Goal: Task Accomplishment & Management: Complete application form

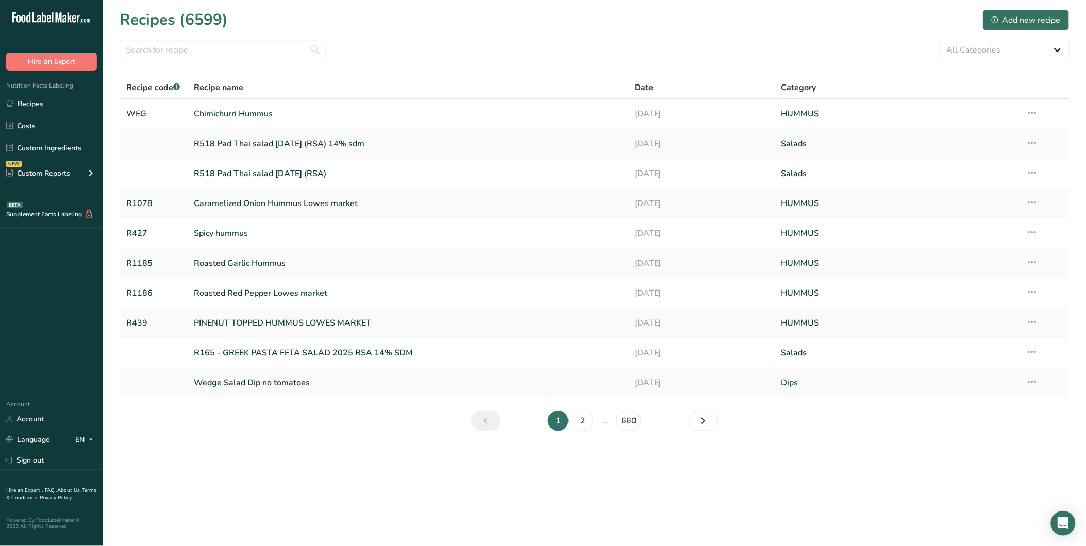
click at [56, 16] on icon at bounding box center [59, 17] width 6 height 10
click at [1019, 22] on div "Add new recipe" at bounding box center [1026, 20] width 69 height 12
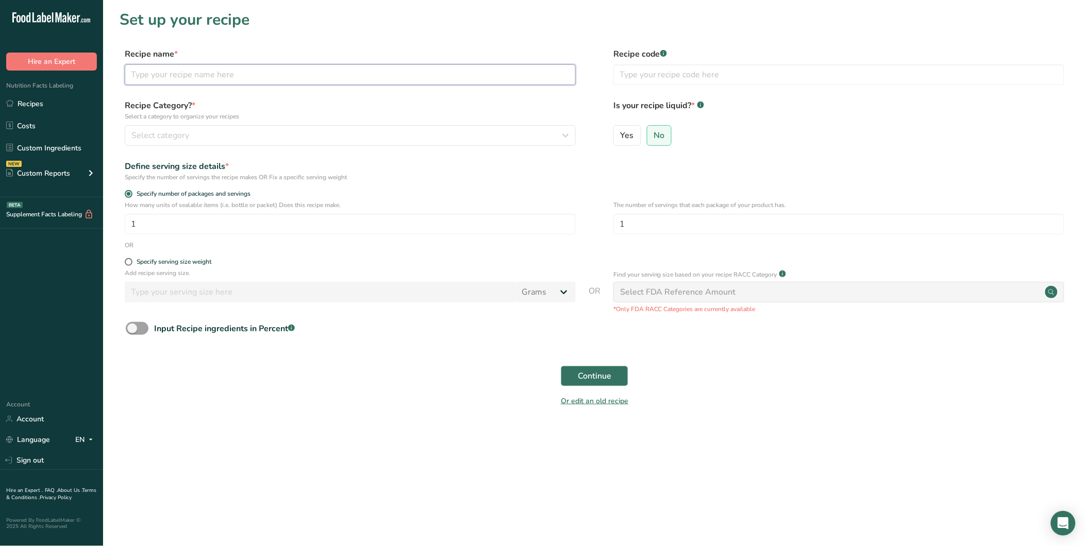
click at [272, 69] on input "text" at bounding box center [350, 74] width 451 height 21
type input "HONEY CHILLI TOPPING"
click at [272, 140] on div "Select category" at bounding box center [346, 135] width 431 height 12
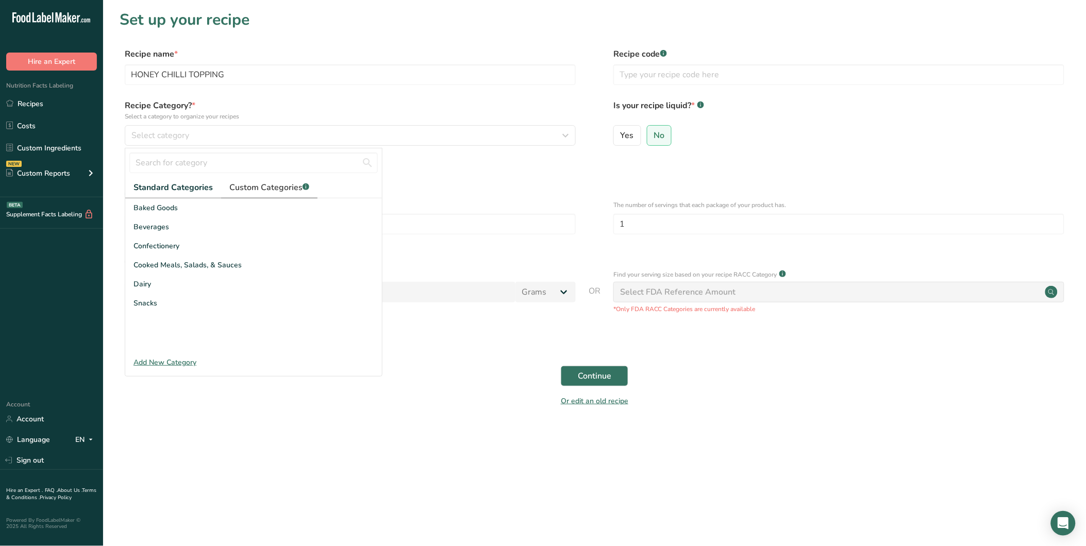
click at [261, 192] on span "Custom Categories .a-a{fill:#347362;}.b-a{fill:#fff;}" at bounding box center [269, 187] width 80 height 12
click at [159, 361] on div "Add New Category" at bounding box center [253, 362] width 257 height 11
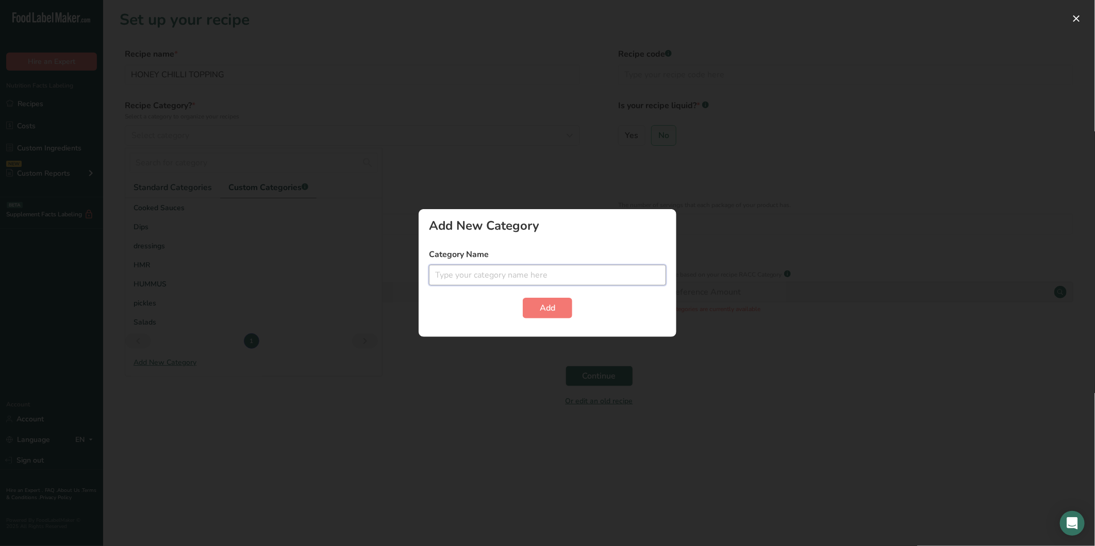
click at [478, 277] on input "text" at bounding box center [547, 275] width 237 height 21
type input "HUMMUS TOPPINGS"
click at [559, 300] on button "Add" at bounding box center [547, 308] width 49 height 21
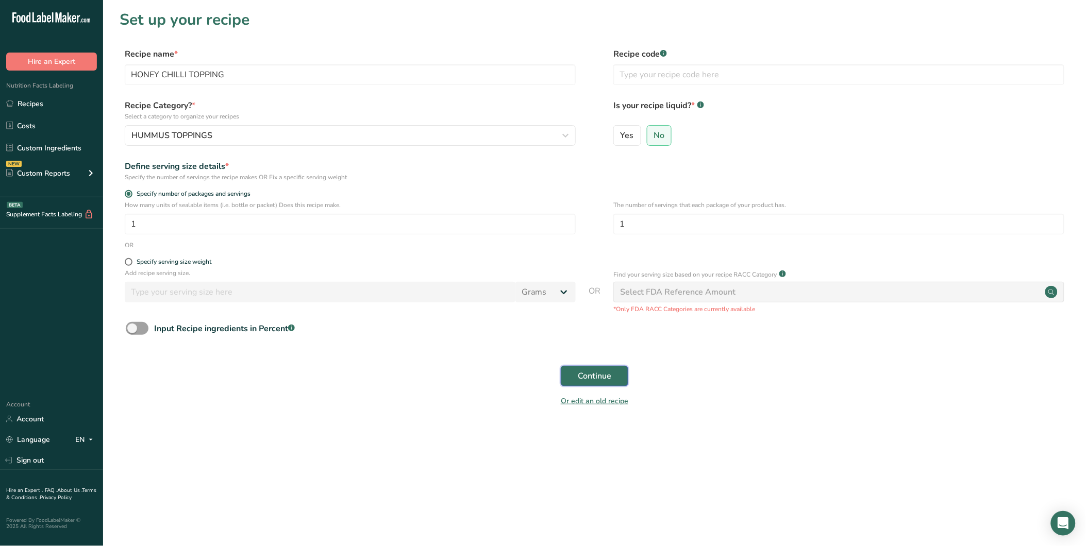
click at [601, 368] on button "Continue" at bounding box center [595, 376] width 68 height 21
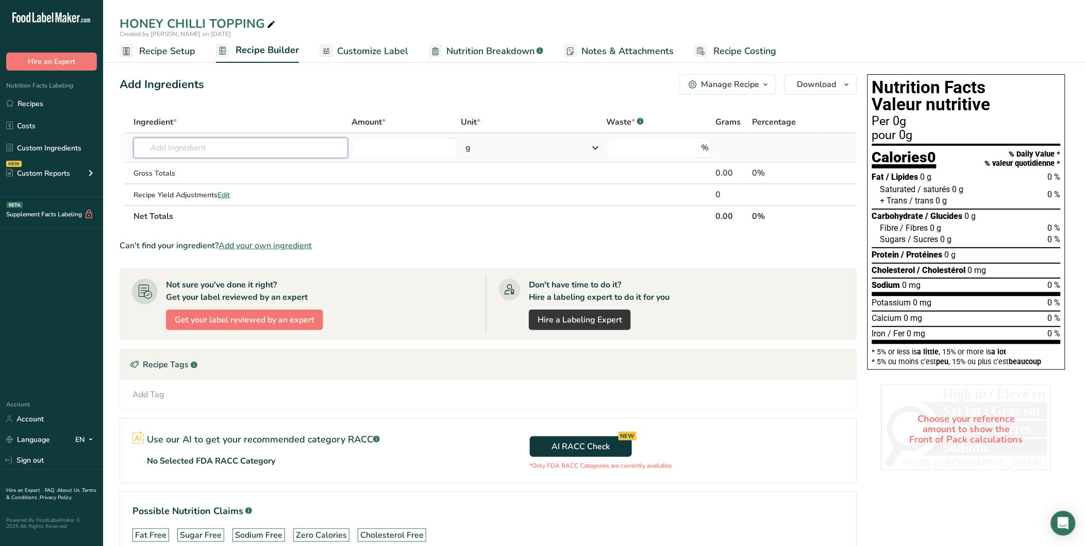
click at [199, 148] on input "text" at bounding box center [240, 148] width 214 height 21
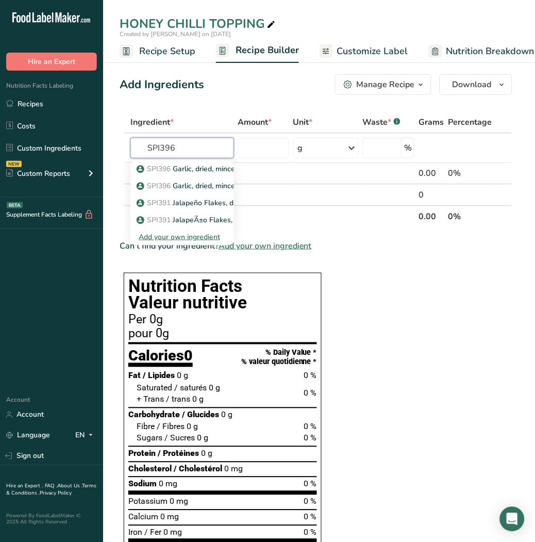
type input "SPI396"
type input "SPI217"
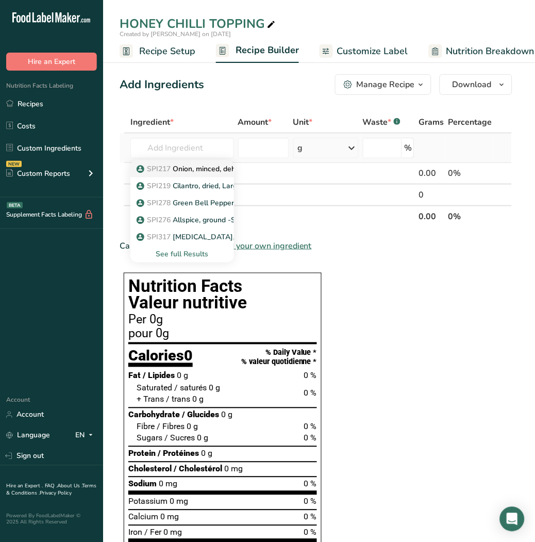
click at [192, 168] on p "SPI217 Onion, minced, dehydrated - Shashi" at bounding box center [215, 168] width 152 height 11
type input "Onion, minced, dehydrated - Shashi"
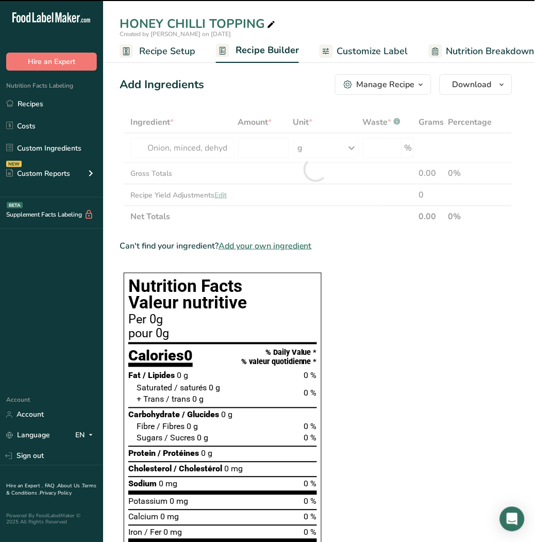
type input "0"
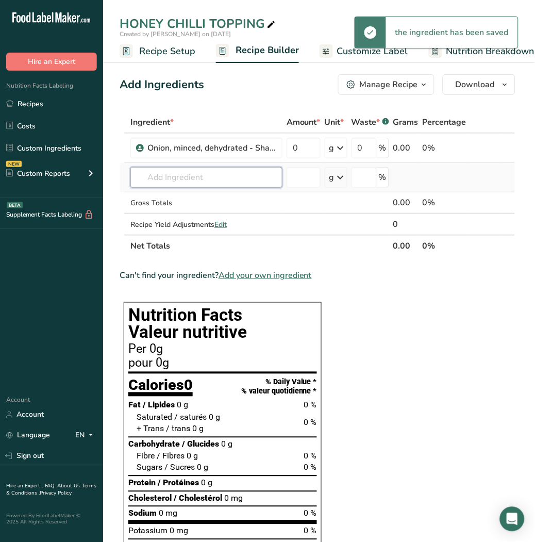
click at [181, 176] on input "text" at bounding box center [206, 177] width 152 height 21
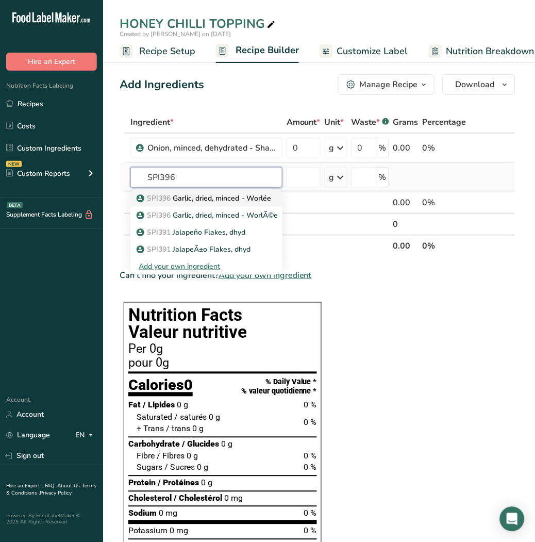
type input "SPI396"
click at [190, 200] on p "SPI396 Garlic, dried, minced - Worlée" at bounding box center [205, 198] width 132 height 11
type input "Garlic, dried, minced - Worlée"
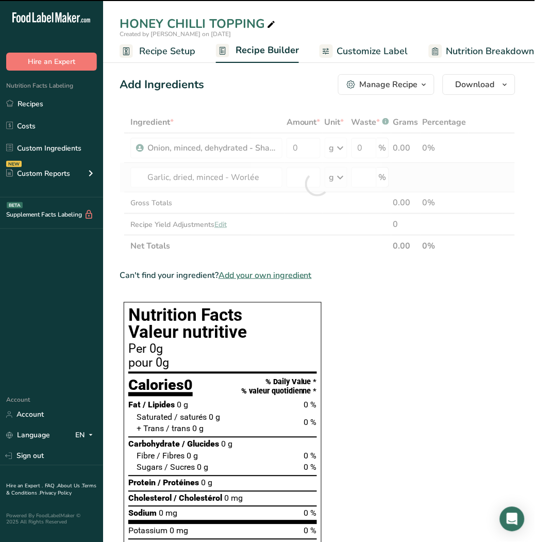
type input "0"
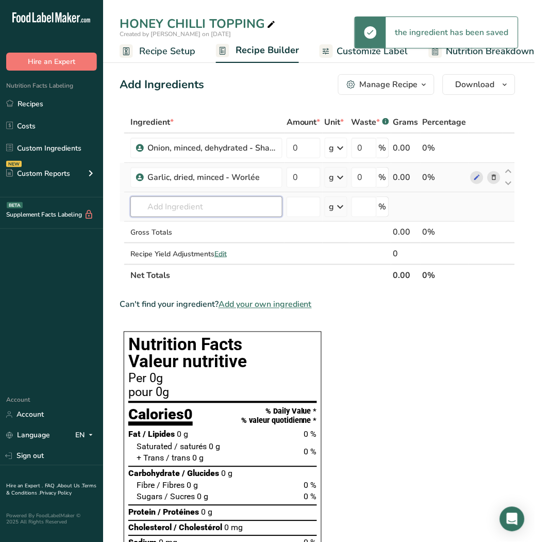
click at [191, 209] on input "text" at bounding box center [206, 206] width 152 height 21
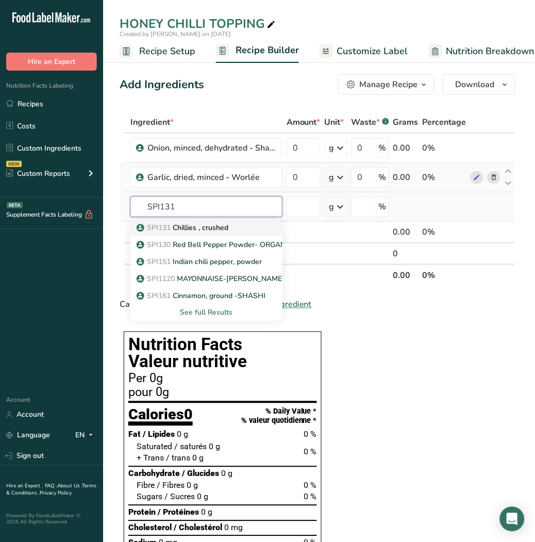
type input "SPI131"
click at [202, 228] on p "SPI131 Chillies , crushed" at bounding box center [184, 227] width 90 height 11
type input "Chillies , crushed"
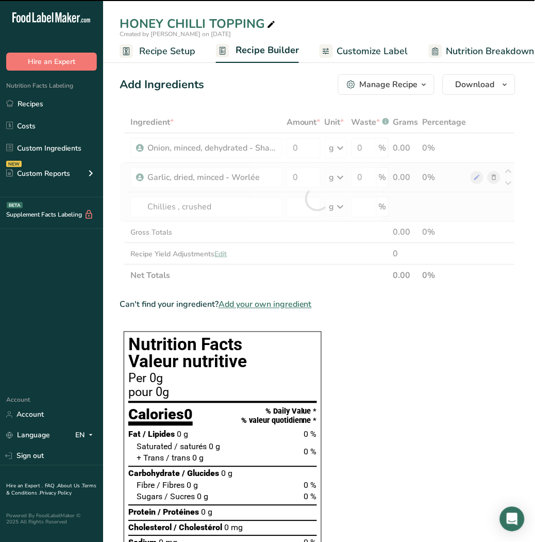
type input "0"
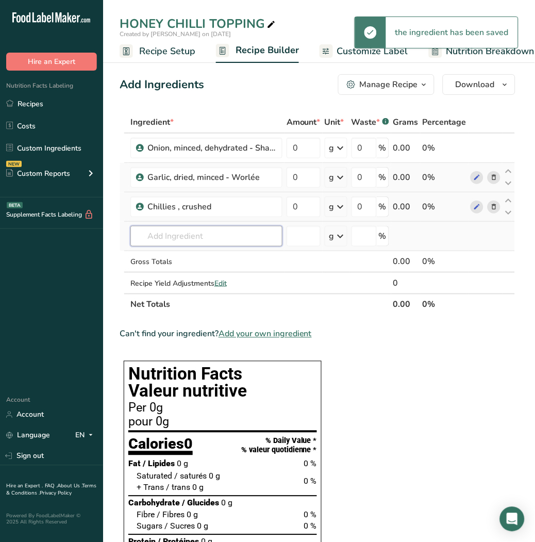
click at [209, 232] on input "text" at bounding box center [206, 236] width 152 height 21
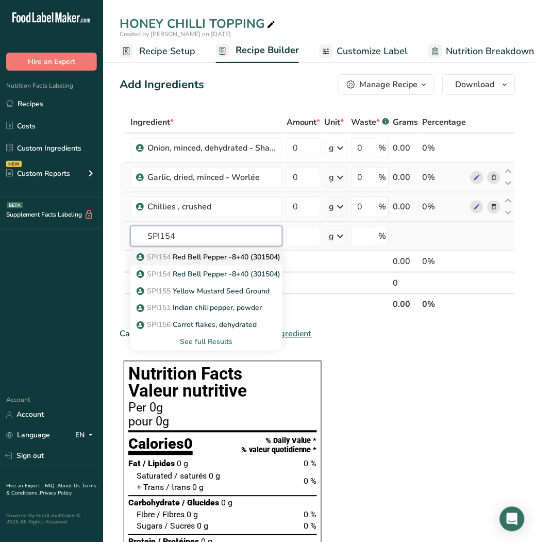
type input "SPI154"
click at [209, 259] on p "SPI154 Red Bell Pepper -8+40 (301504) Worlée" at bounding box center [223, 257] width 169 height 11
type input "Red Bell Pepper -8+40 (301504) Worlée"
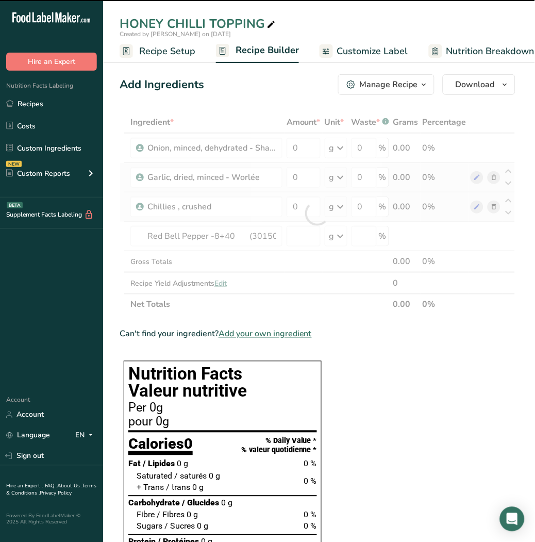
type input "0"
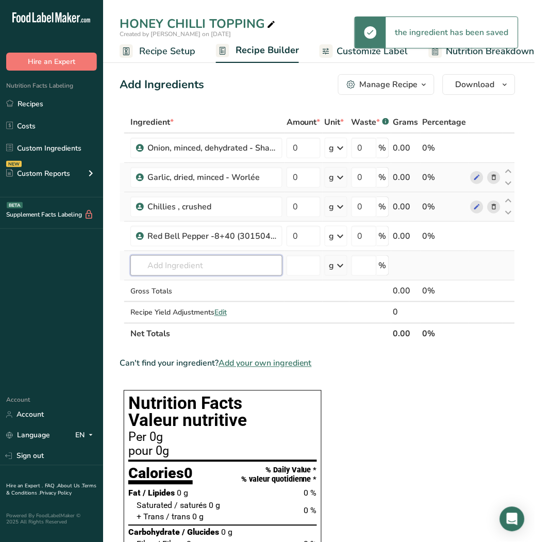
click at [199, 264] on input "text" at bounding box center [206, 265] width 152 height 21
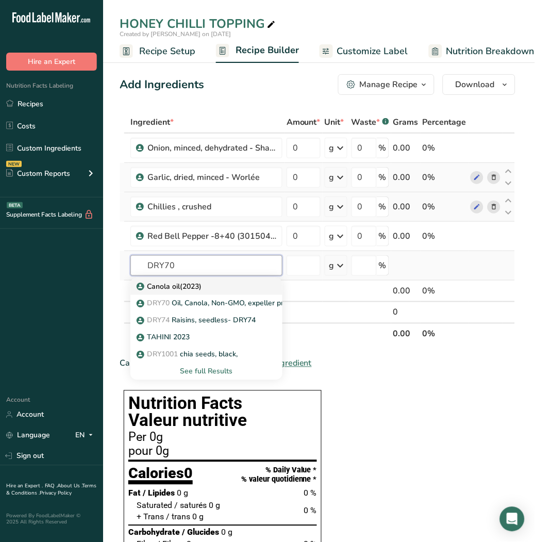
type input "DRY70"
click at [191, 281] on p "Canola oil(2023)" at bounding box center [170, 286] width 63 height 11
type input "Canola oil(2023)"
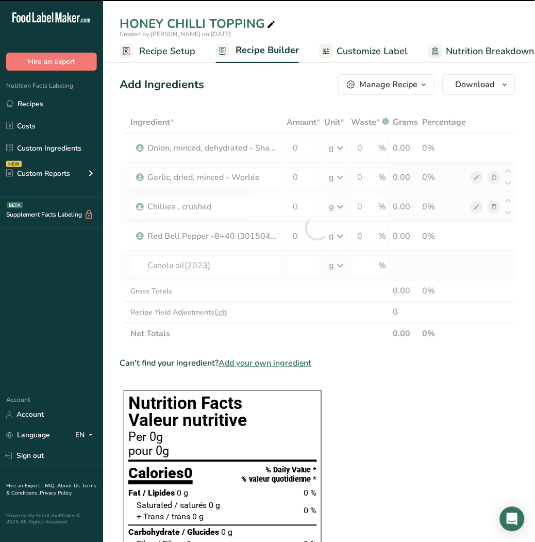
type input "0"
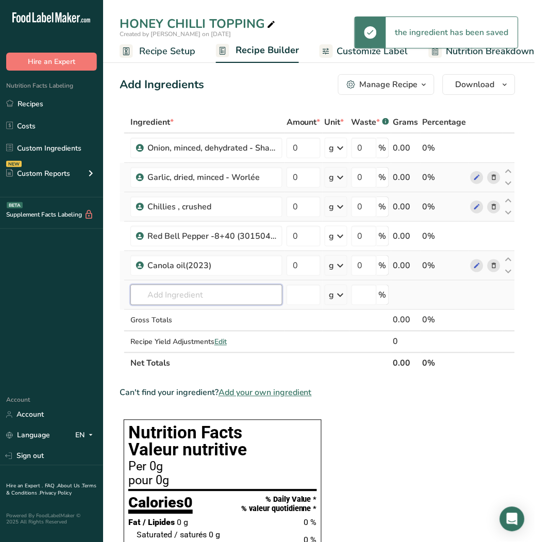
click at [198, 302] on input "text" at bounding box center [206, 295] width 152 height 21
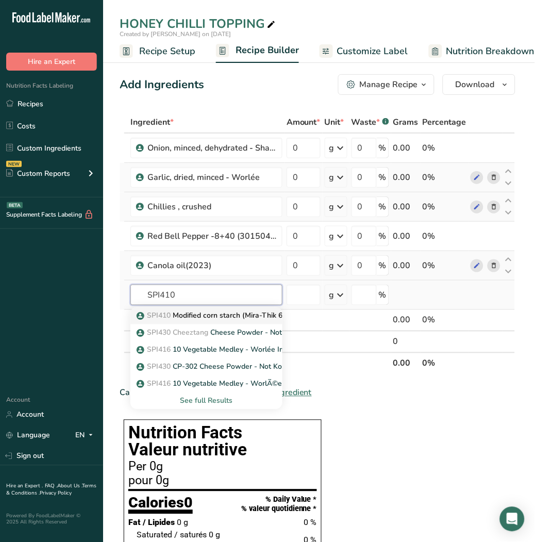
type input "SPI410"
click at [204, 312] on p "SPI410 Modified corn starch (Mira-Thik 603)" at bounding box center [216, 315] width 155 height 11
type input "Modified corn starch (Mira-Thik 603)"
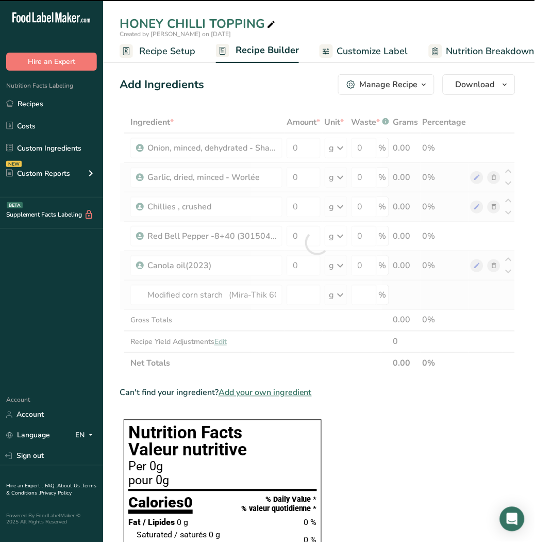
type input "0"
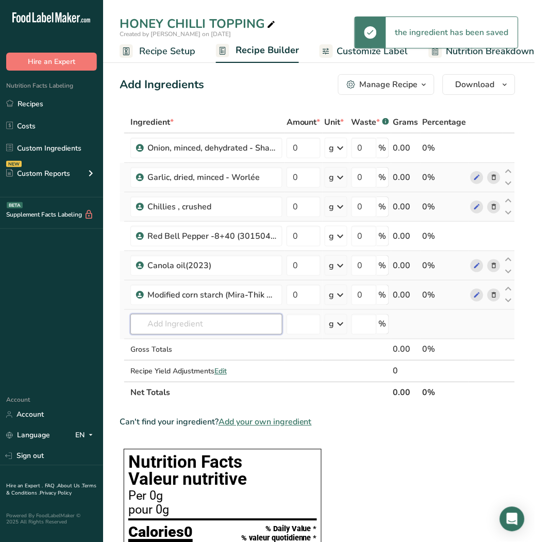
click at [197, 322] on input "text" at bounding box center [206, 324] width 152 height 21
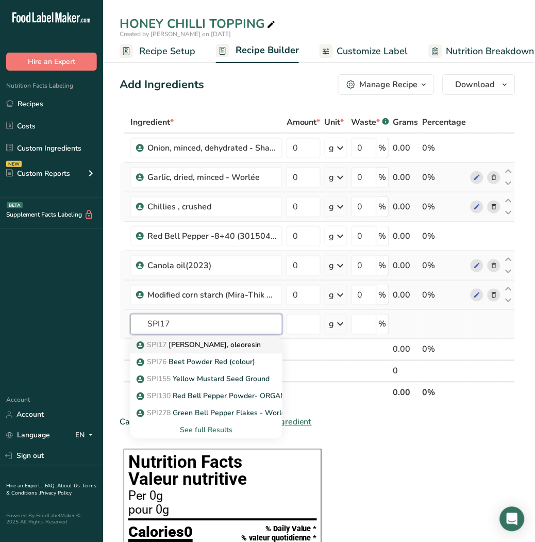
type input "SPI17"
click at [199, 345] on p "SPI17 Paprika, oleoresin" at bounding box center [200, 345] width 122 height 11
type input "Paprika, oleoresin"
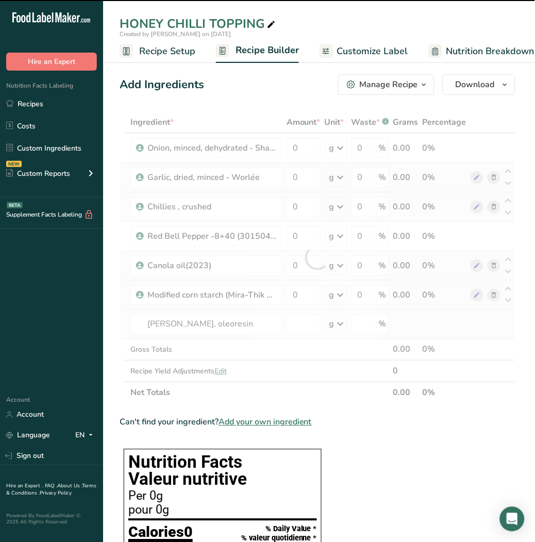
type input "0"
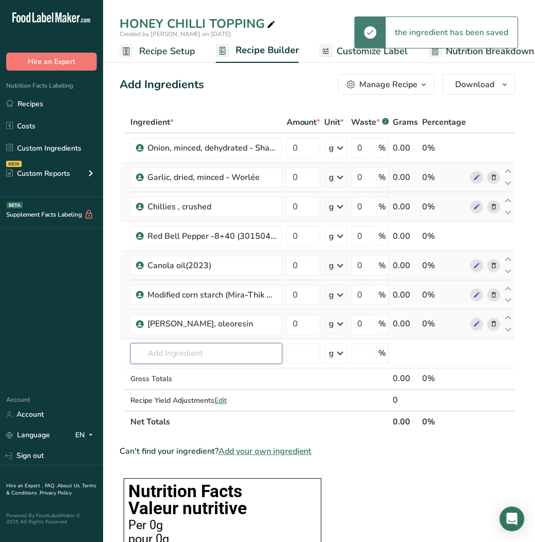
click at [199, 345] on input "text" at bounding box center [206, 353] width 152 height 21
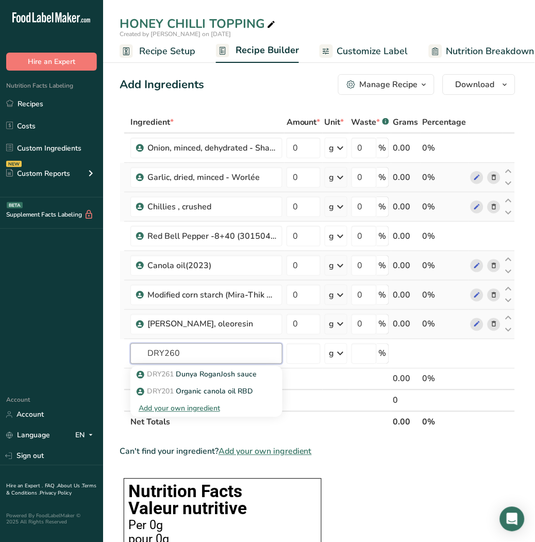
drag, startPoint x: 226, startPoint y: 349, endPoint x: 73, endPoint y: 336, distance: 153.7
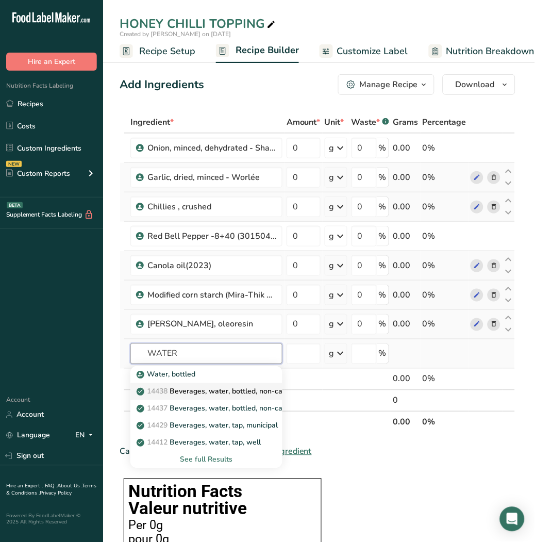
type input "WATER"
click at [210, 386] on p "14438 Beverages, water, bottled, non-carbonated, CRYSTAL GEYSER" at bounding box center [258, 391] width 238 height 11
type input "Beverages, water, bottled, non-carbonated, CRYSTAL GEYSER"
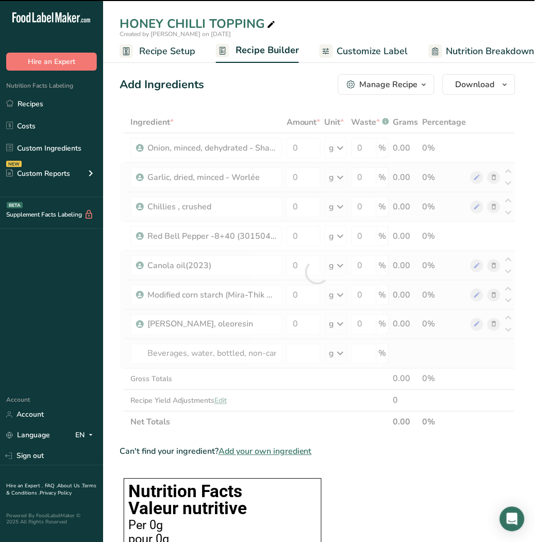
type input "0"
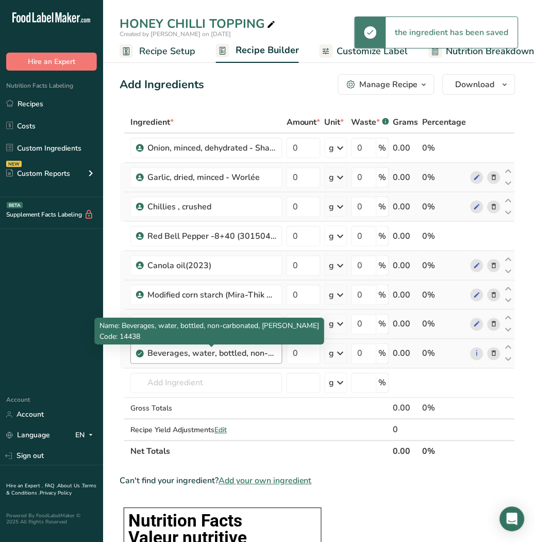
click at [236, 351] on div "Beverages, water, bottled, non-carbonated, CRYSTAL GEYSER" at bounding box center [211, 353] width 129 height 12
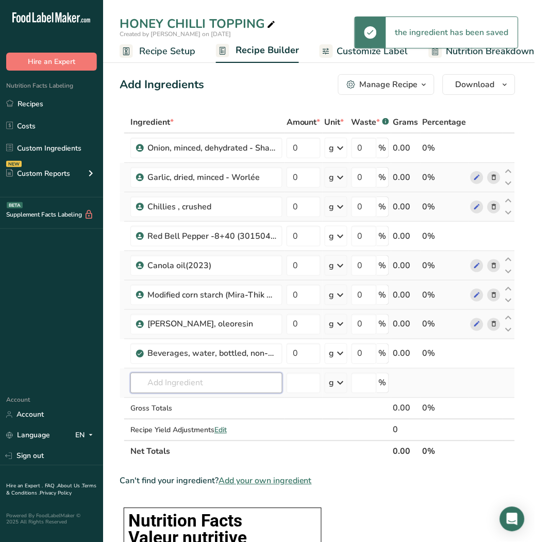
click at [212, 387] on input "text" at bounding box center [206, 383] width 152 height 21
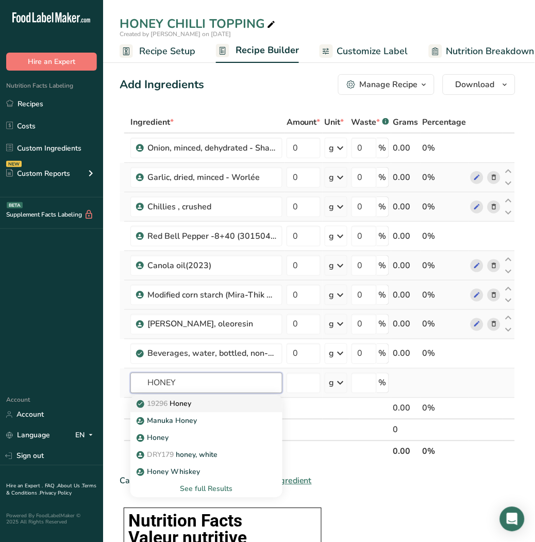
type input "HONEY"
click at [191, 406] on p "19296 Honey" at bounding box center [165, 403] width 53 height 11
type input "Honey"
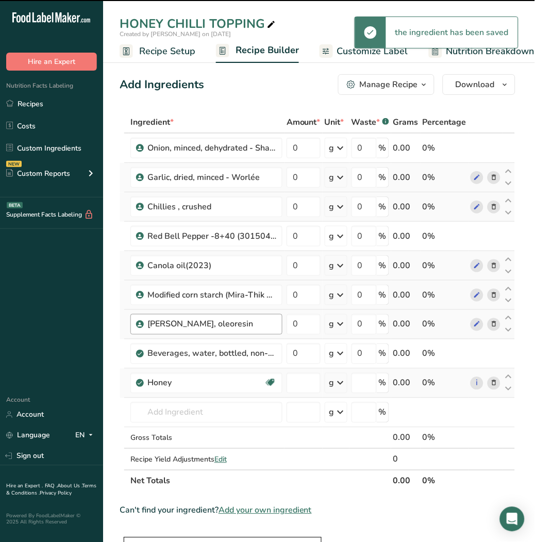
type input "0"
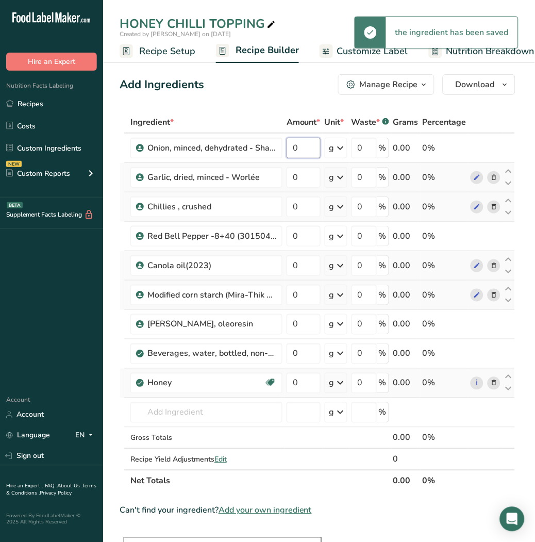
drag, startPoint x: 303, startPoint y: 149, endPoint x: 261, endPoint y: 165, distance: 44.2
click at [261, 165] on tbody "Onion, minced, dehydrated - Shashi 0 g Weight Units g kg mg See more Volume Uni…" at bounding box center [317, 301] width 395 height 336
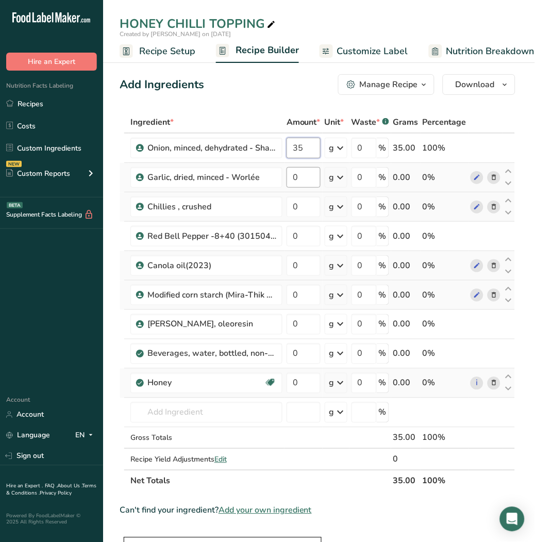
type input "35"
click at [280, 166] on div "Ingredient * Amount * Unit * Waste * .a-a{fill:#347362;}.b-a{fill:#fff;} Grams …" at bounding box center [318, 301] width 396 height 380
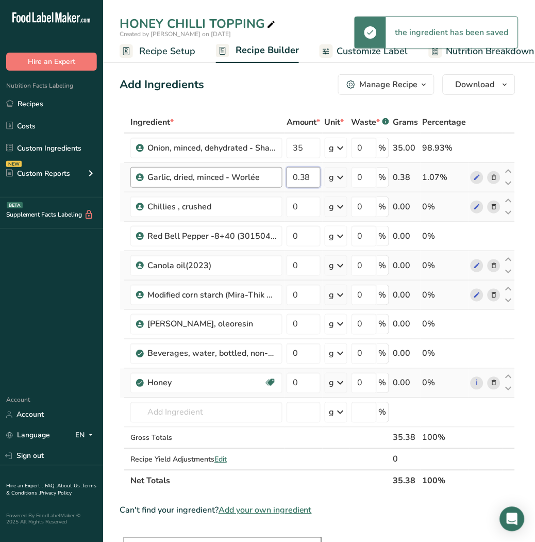
drag, startPoint x: 320, startPoint y: 178, endPoint x: 249, endPoint y: 186, distance: 70.5
click at [249, 186] on tr "Garlic, dried, minced - Worlée 0.38 g Weight Units g kg mg See more Volume Unit…" at bounding box center [317, 177] width 395 height 29
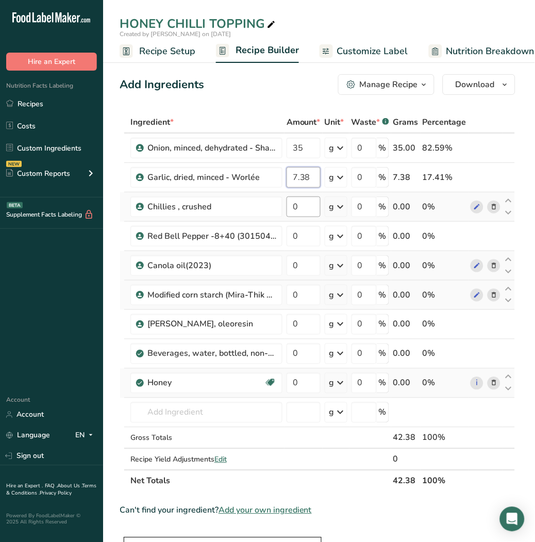
type input "7.38"
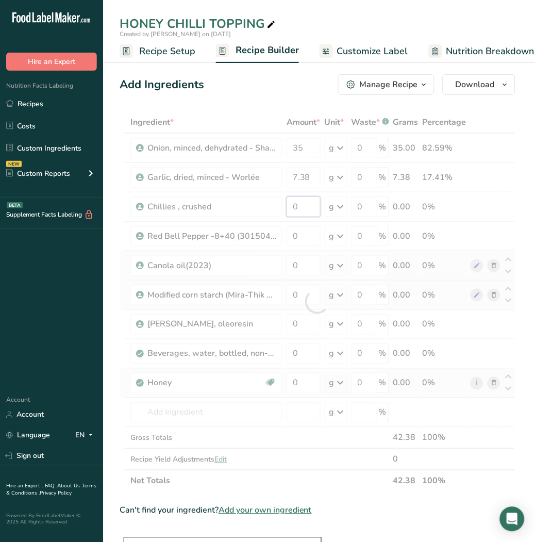
drag, startPoint x: 309, startPoint y: 203, endPoint x: 244, endPoint y: 199, distance: 65.0
click at [244, 199] on div "Ingredient * Amount * Unit * Waste * .a-a{fill:#347362;}.b-a{fill:#fff;} Grams …" at bounding box center [318, 301] width 396 height 380
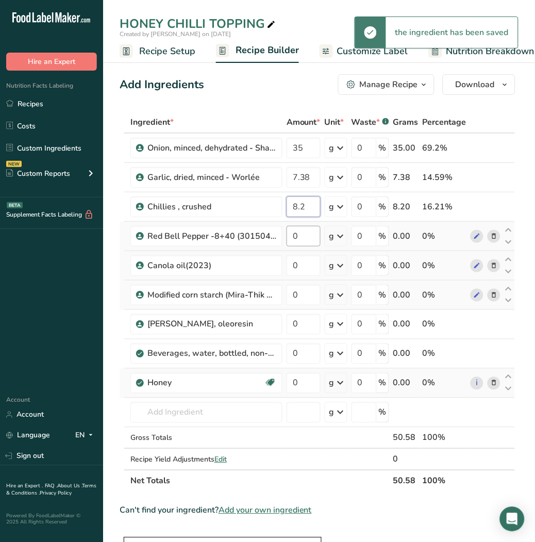
type input "8.2"
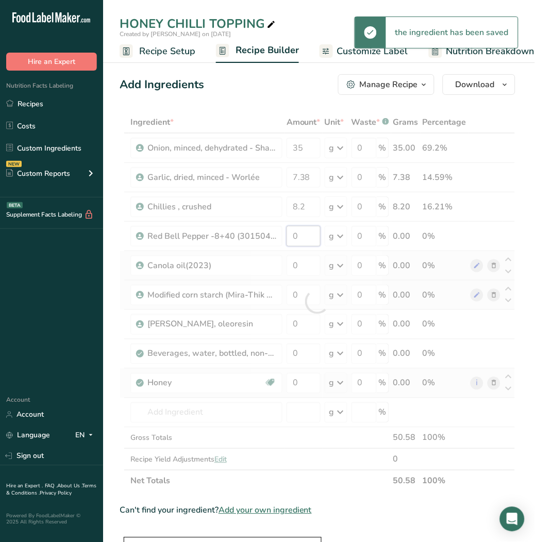
drag, startPoint x: 311, startPoint y: 233, endPoint x: 244, endPoint y: 247, distance: 68.9
click at [244, 247] on div "Ingredient * Amount * Unit * Waste * .a-a{fill:#347362;}.b-a{fill:#fff;} Grams …" at bounding box center [318, 301] width 396 height 380
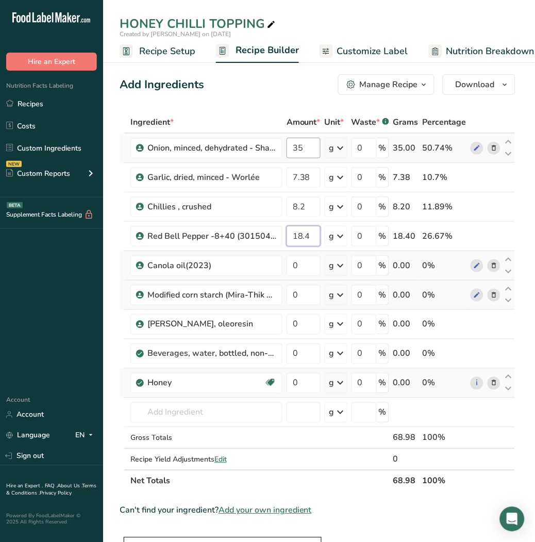
type input "18.4"
click at [266, 155] on div "Ingredient * Amount * Unit * Waste * .a-a{fill:#347362;}.b-a{fill:#fff;} Grams …" at bounding box center [318, 301] width 396 height 380
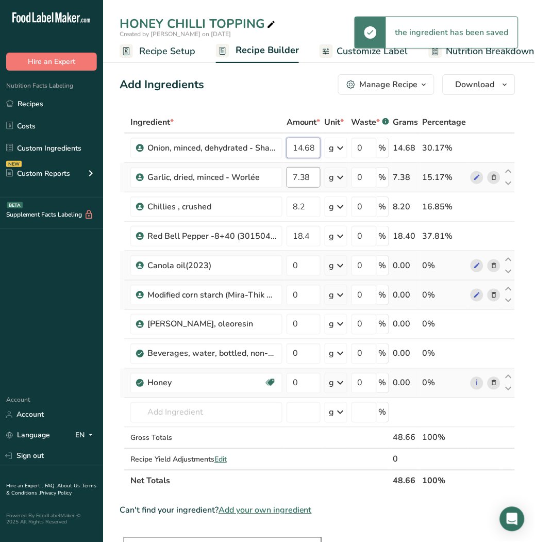
type input "14.68"
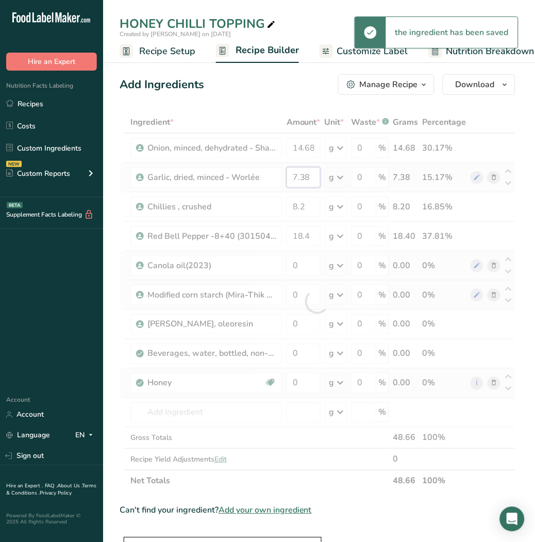
click at [237, 172] on div "Ingredient * Amount * Unit * Waste * .a-a{fill:#347362;}.b-a{fill:#fff;} Grams …" at bounding box center [318, 301] width 396 height 380
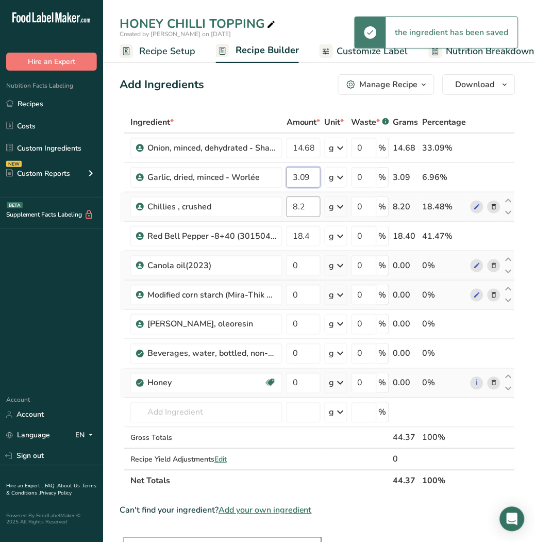
type input "3.09"
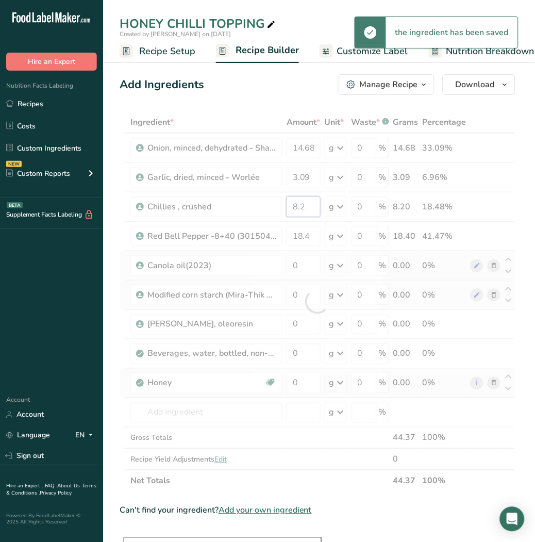
drag, startPoint x: 315, startPoint y: 208, endPoint x: 202, endPoint y: 165, distance: 121.4
click at [202, 165] on div "Ingredient * Amount * Unit * Waste * .a-a{fill:#347362;}.b-a{fill:#fff;} Grams …" at bounding box center [318, 301] width 396 height 380
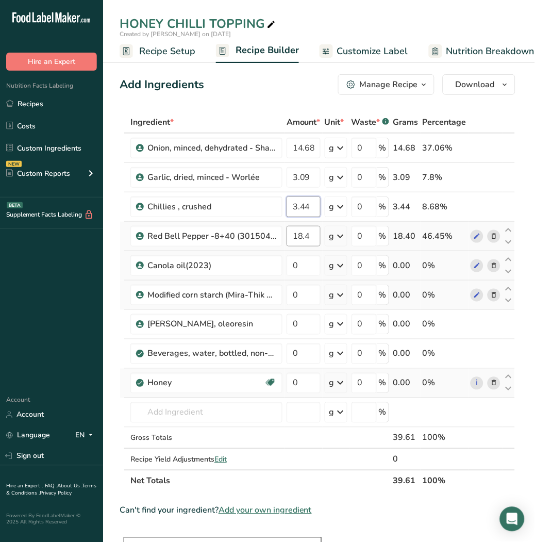
type input "3.44"
click at [268, 226] on div "Ingredient * Amount * Unit * Waste * .a-a{fill:#347362;}.b-a{fill:#fff;} Grams …" at bounding box center [318, 301] width 396 height 380
type input "7.71"
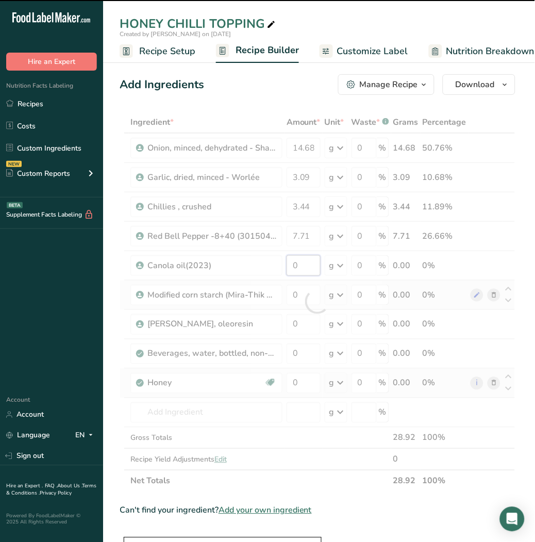
drag, startPoint x: 311, startPoint y: 265, endPoint x: 254, endPoint y: 265, distance: 57.2
click at [254, 265] on div "Ingredient * Amount * Unit * Waste * .a-a{fill:#347362;}.b-a{fill:#fff;} Grams …" at bounding box center [318, 301] width 396 height 380
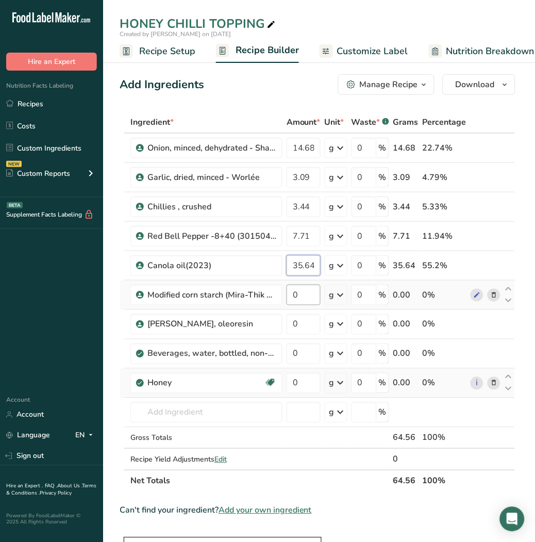
type input "35.64"
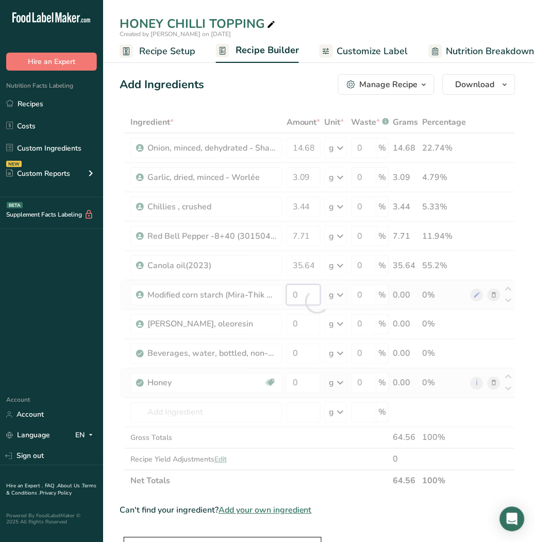
click at [241, 291] on div "Ingredient * Amount * Unit * Waste * .a-a{fill:#347362;}.b-a{fill:#fff;} Grams …" at bounding box center [318, 301] width 396 height 380
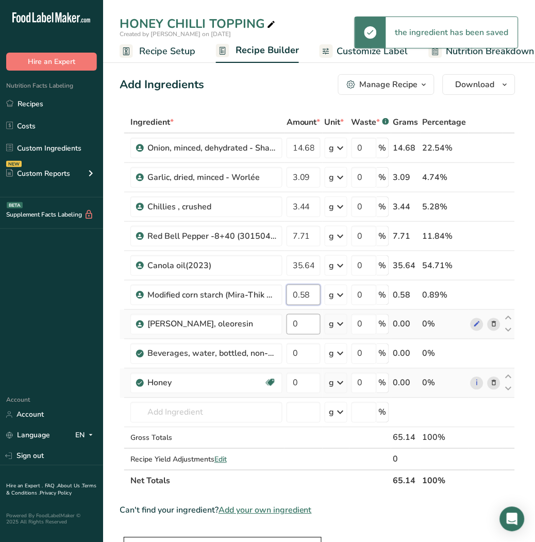
type input "0.58"
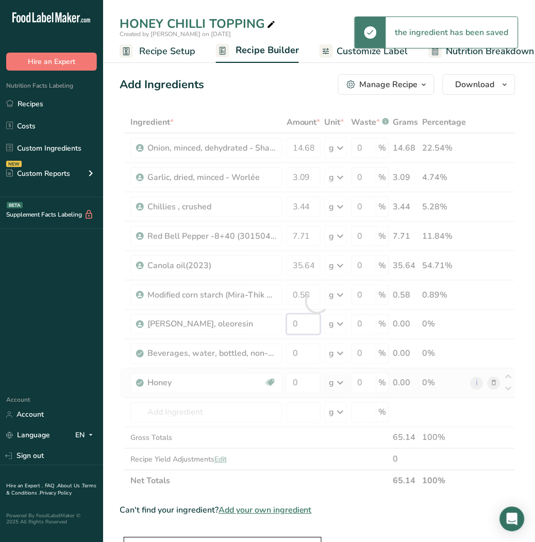
drag, startPoint x: 312, startPoint y: 323, endPoint x: 240, endPoint y: 324, distance: 72.2
click at [240, 324] on div "Ingredient * Amount * Unit * Waste * .a-a{fill:#347362;}.b-a{fill:#fff;} Grams …" at bounding box center [318, 301] width 396 height 380
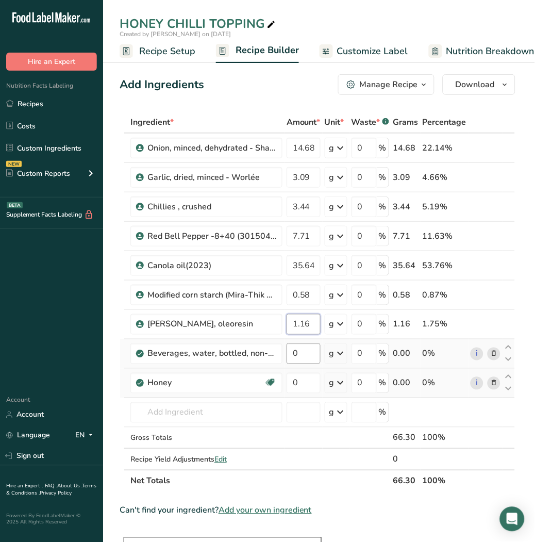
type input "1.16"
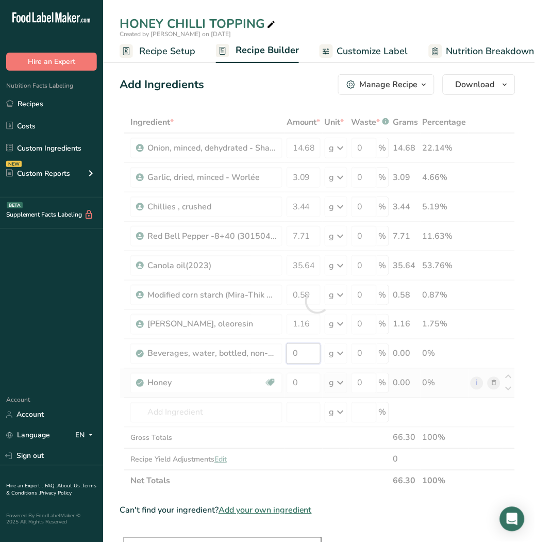
drag, startPoint x: 306, startPoint y: 349, endPoint x: 240, endPoint y: 347, distance: 66.0
click at [240, 347] on div "Ingredient * Amount * Unit * Waste * .a-a{fill:#347362;}.b-a{fill:#fff;} Grams …" at bounding box center [318, 301] width 396 height 380
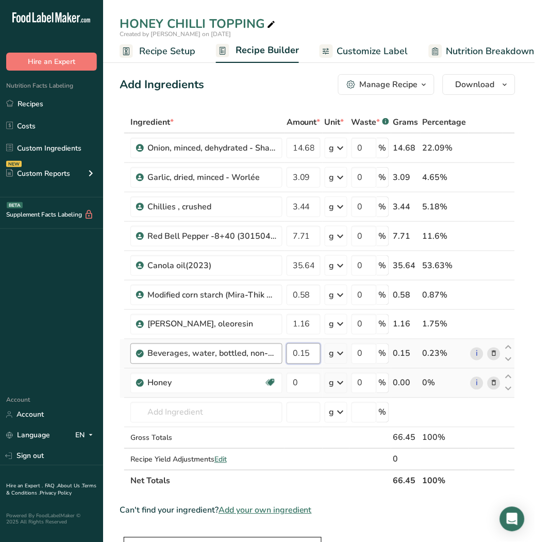
drag, startPoint x: 311, startPoint y: 358, endPoint x: 282, endPoint y: 357, distance: 28.9
click at [282, 357] on tr "Beverages, water, bottled, non-carbonated, CRYSTAL GEYSER 0.15 g Portions 1 fl …" at bounding box center [317, 353] width 395 height 29
type input "16.77"
click at [264, 378] on div "Ingredient * Amount * Unit * Waste * .a-a{fill:#347362;}.b-a{fill:#fff;} Grams …" at bounding box center [318, 301] width 396 height 380
type input "16.77"
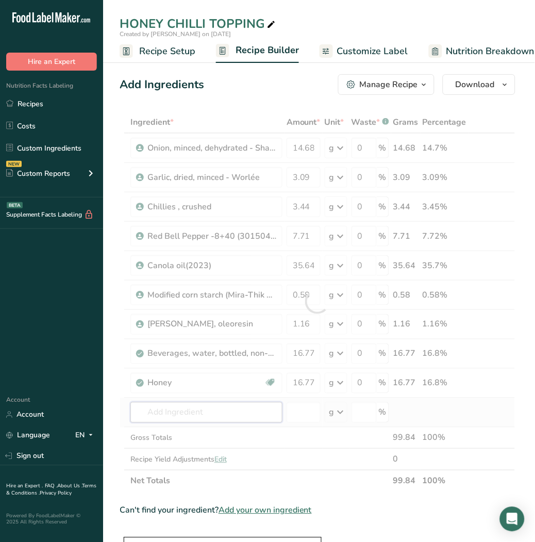
click at [205, 406] on div "Ingredient * Amount * Unit * Waste * .a-a{fill:#347362;}.b-a{fill:#fff;} Grams …" at bounding box center [318, 301] width 396 height 380
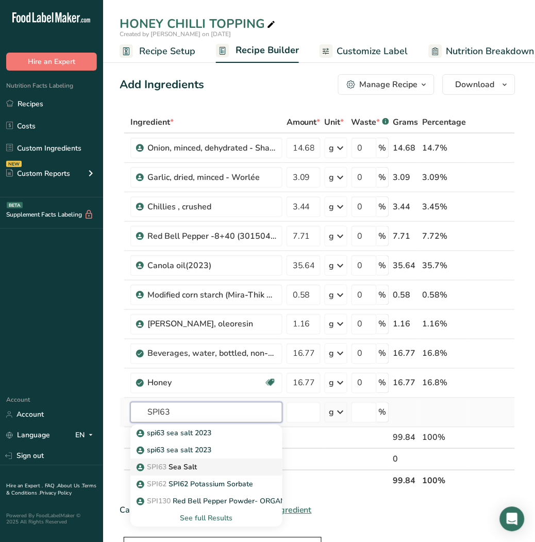
type input "SPI63"
click at [224, 473] on link "SPI63 Sea Salt" at bounding box center [206, 467] width 152 height 17
type input "Sea Salt"
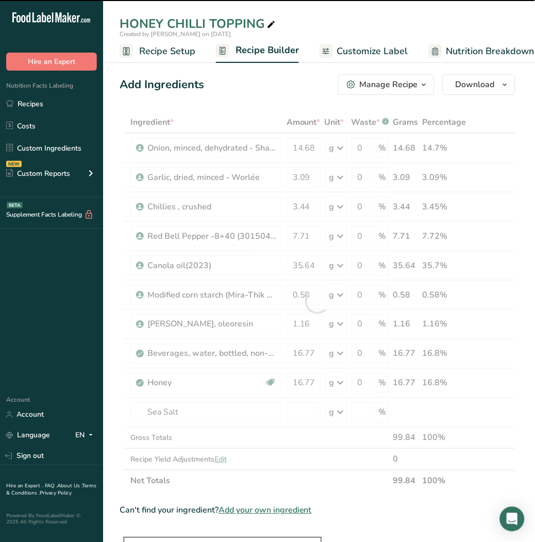
type input "0"
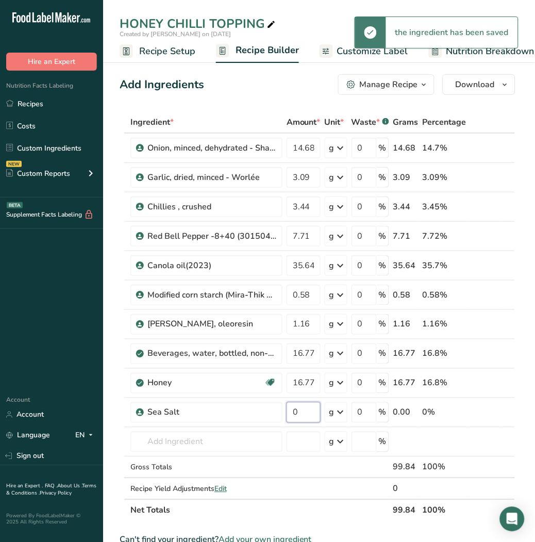
click at [301, 419] on input "0" at bounding box center [304, 412] width 34 height 21
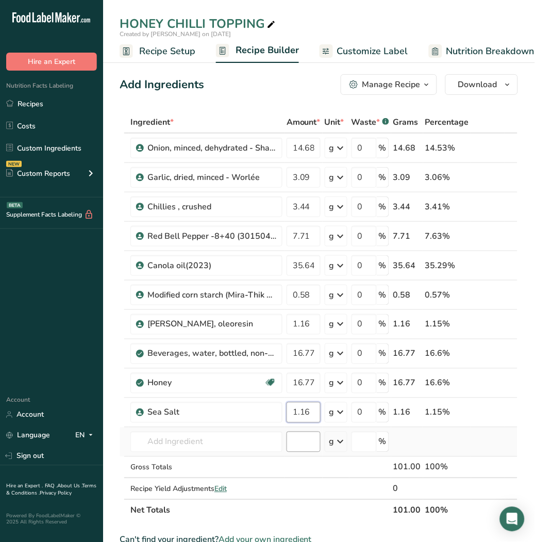
type input "1.16"
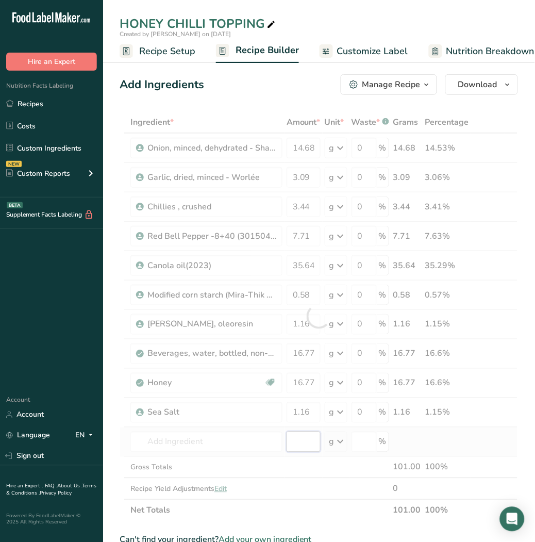
click at [303, 442] on div "Ingredient * Amount * Unit * Waste * .a-a{fill:#347362;}.b-a{fill:#fff;} Grams …" at bounding box center [319, 316] width 398 height 410
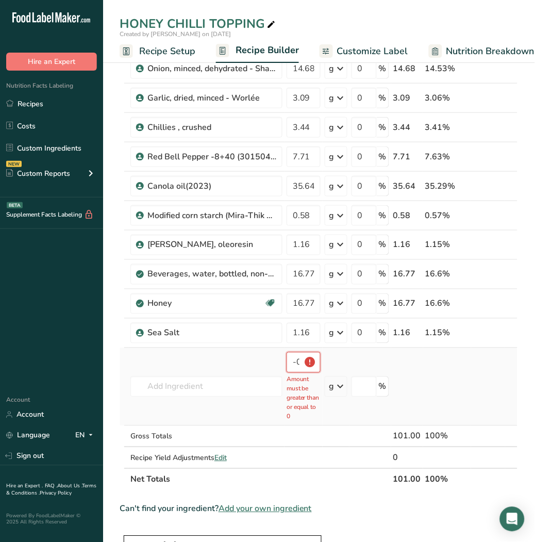
scroll to position [79, 0]
type input "-0.000001"
drag, startPoint x: 315, startPoint y: 246, endPoint x: 265, endPoint y: 243, distance: 50.6
click at [265, 243] on tr "Paprika, oleoresin 1.16 g Weight Units g kg mg See more Volume Units l Volume u…" at bounding box center [318, 245] width 397 height 29
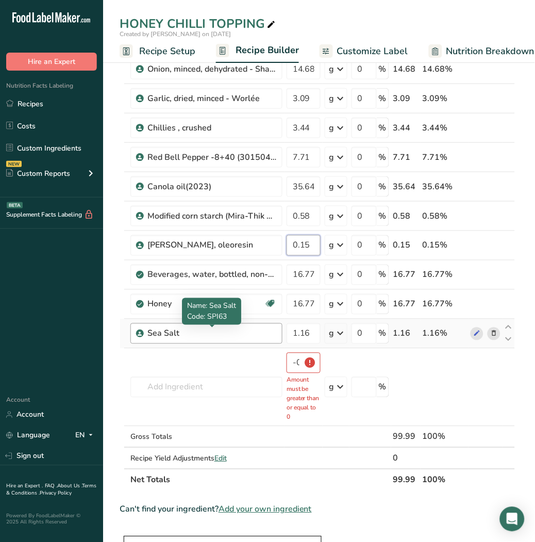
type input "0.15"
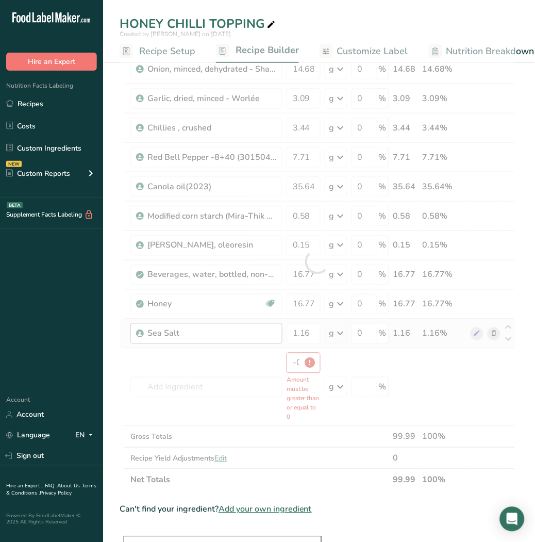
click at [251, 342] on div "Ingredient * Amount * Unit * Waste * .a-a{fill:#347362;}.b-a{fill:#fff;} Grams …" at bounding box center [318, 261] width 396 height 458
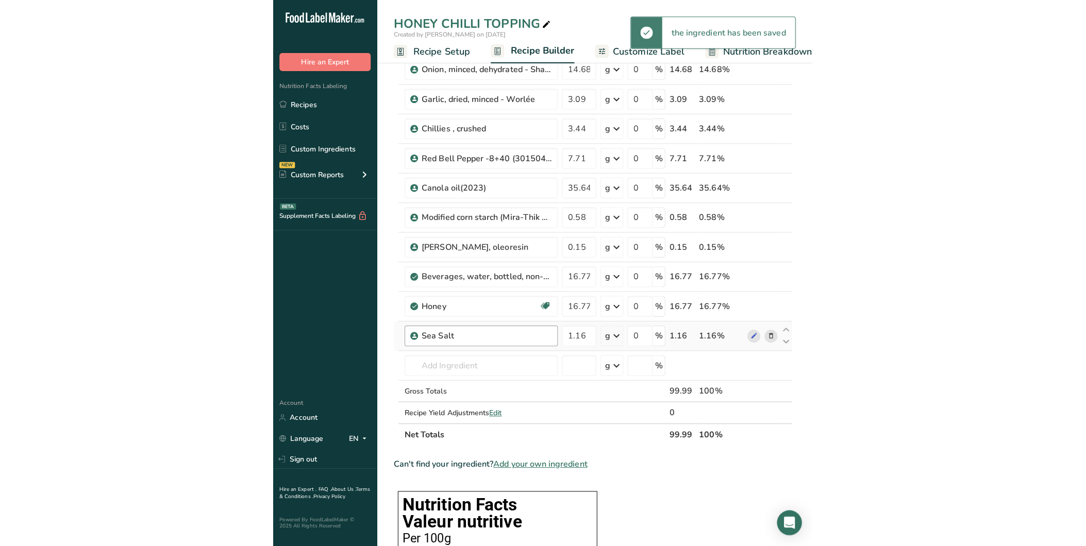
scroll to position [0, 0]
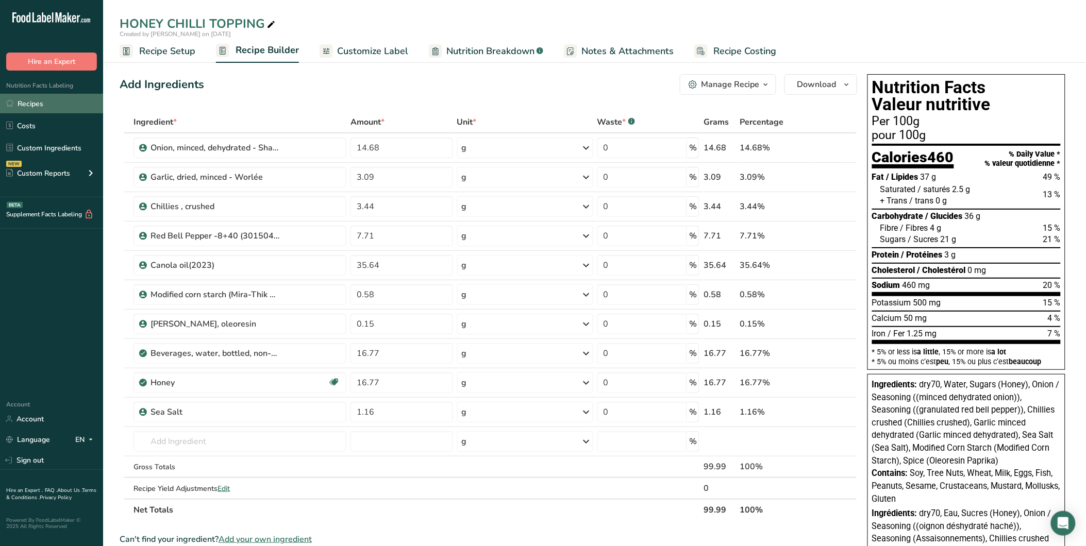
click at [29, 101] on link "Recipes" at bounding box center [51, 104] width 103 height 20
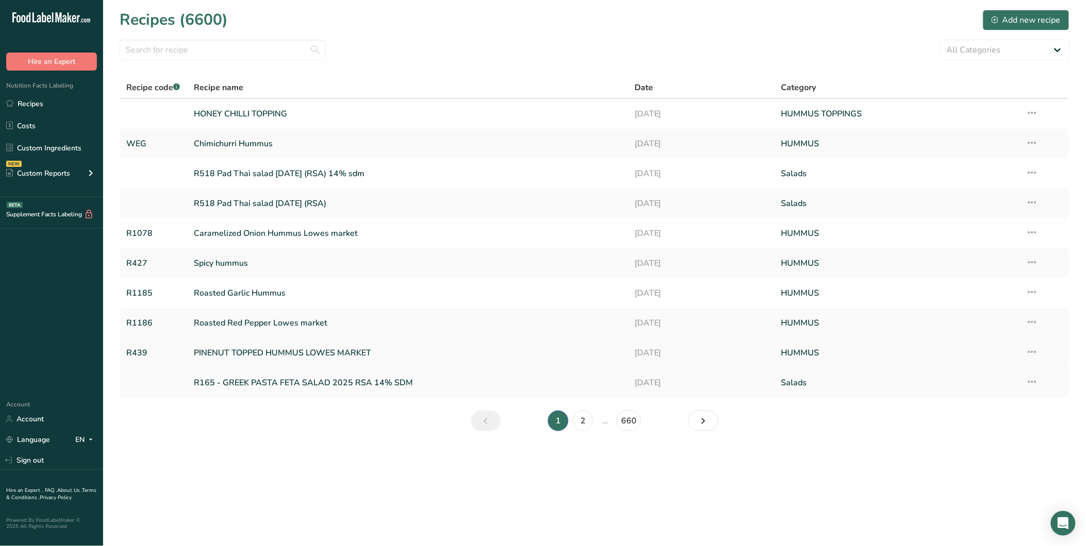
click at [366, 357] on link "PINENUT TOPPED HUMMUS LOWES MARKET" at bounding box center [408, 353] width 428 height 22
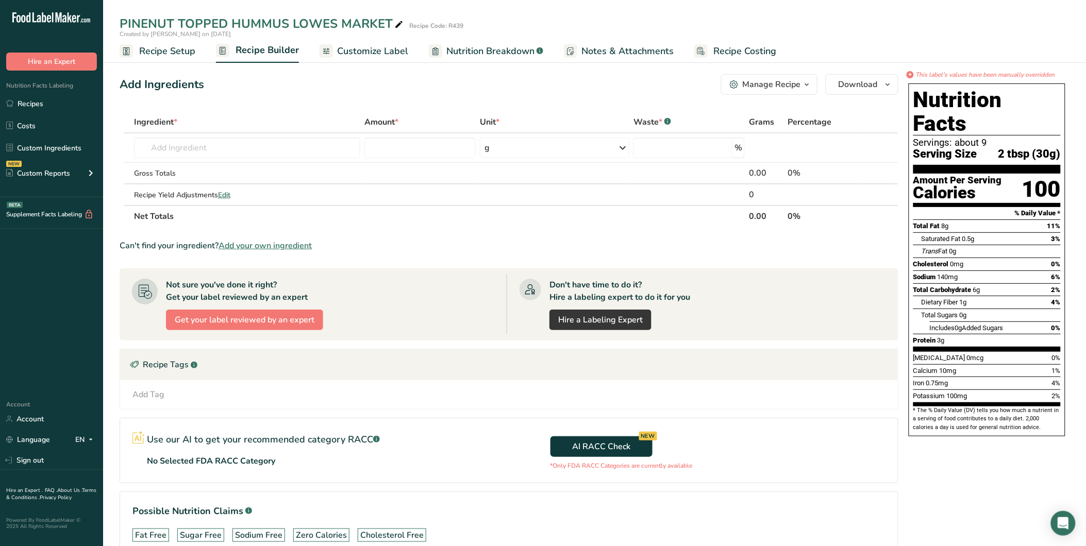
scroll to position [62, 0]
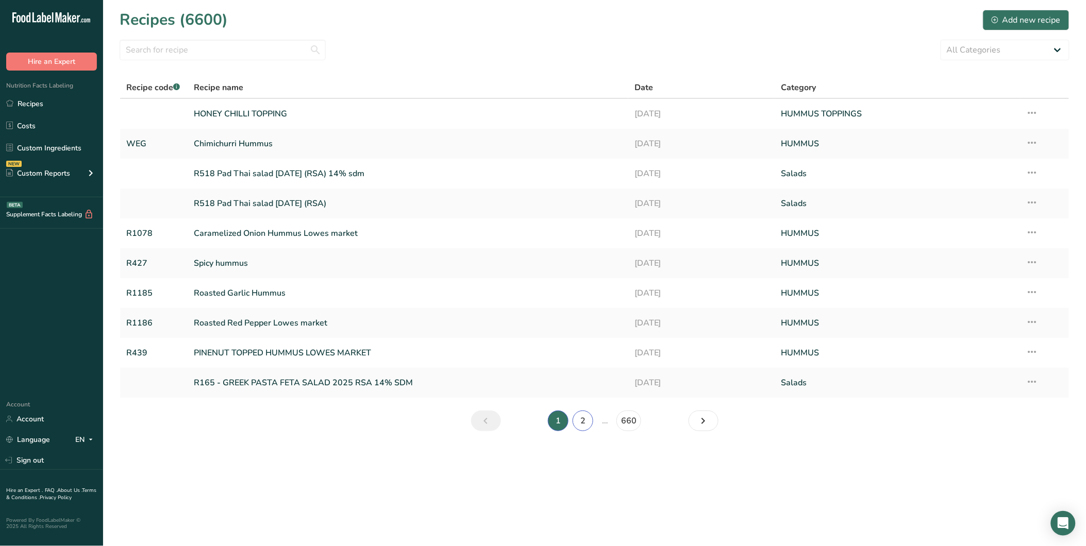
click at [588, 425] on link "2" at bounding box center [583, 421] width 21 height 21
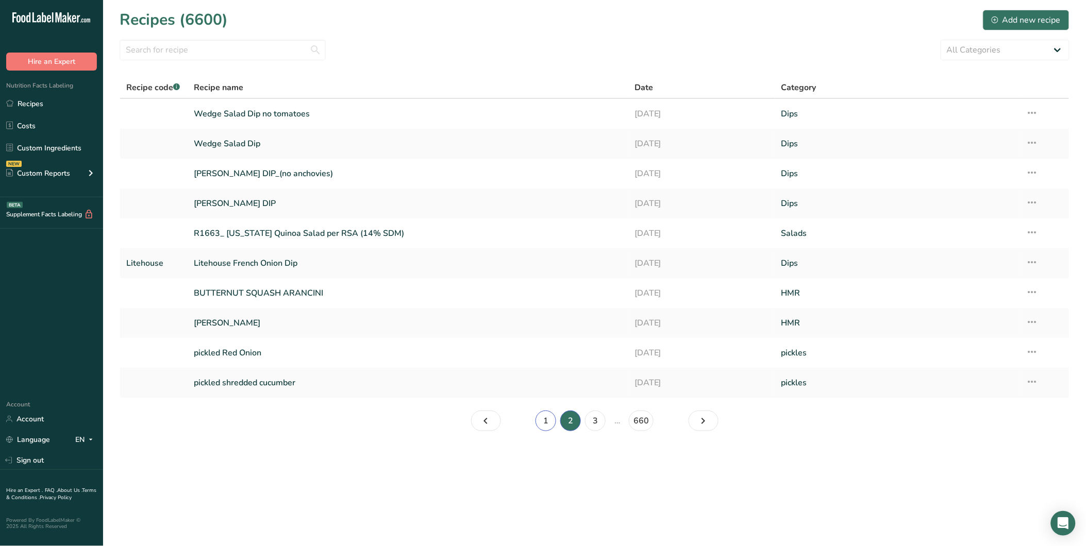
click at [545, 415] on link "1" at bounding box center [546, 421] width 21 height 21
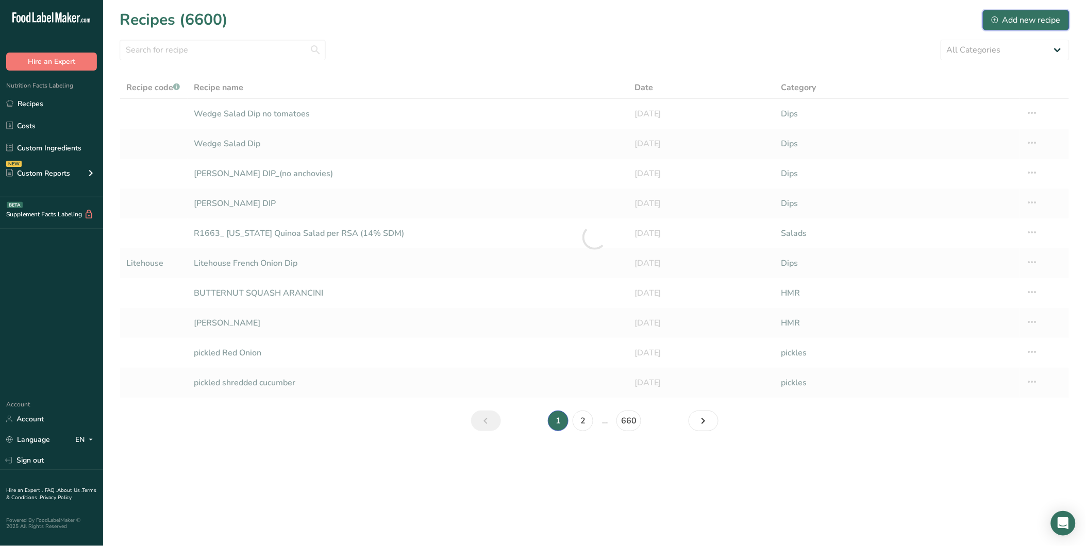
click at [1027, 16] on div "Add new recipe" at bounding box center [1026, 20] width 69 height 12
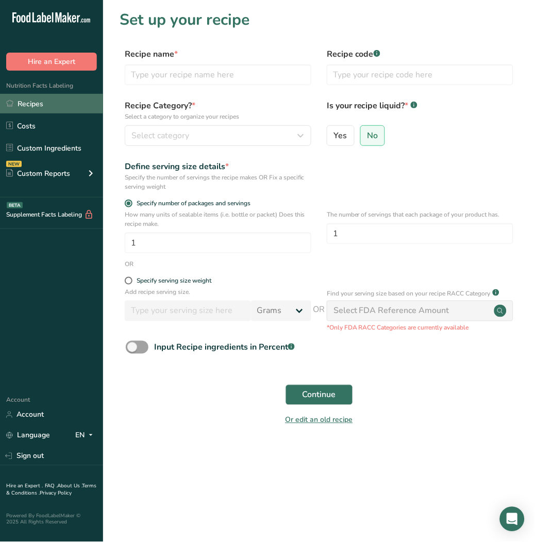
click at [47, 101] on link "Recipes" at bounding box center [51, 104] width 103 height 20
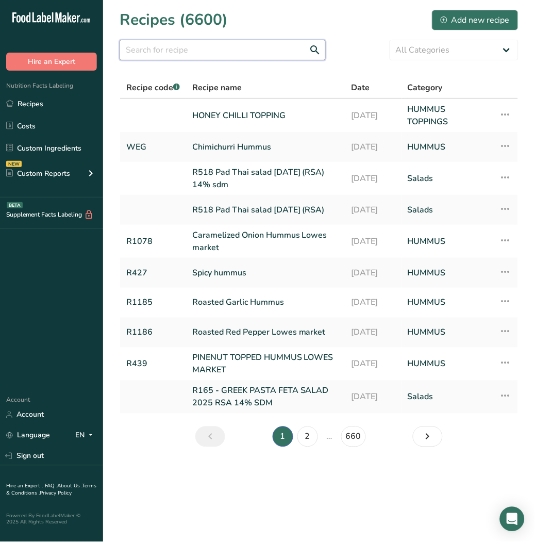
click at [236, 53] on input "text" at bounding box center [223, 50] width 206 height 21
type input "COTTAGE"
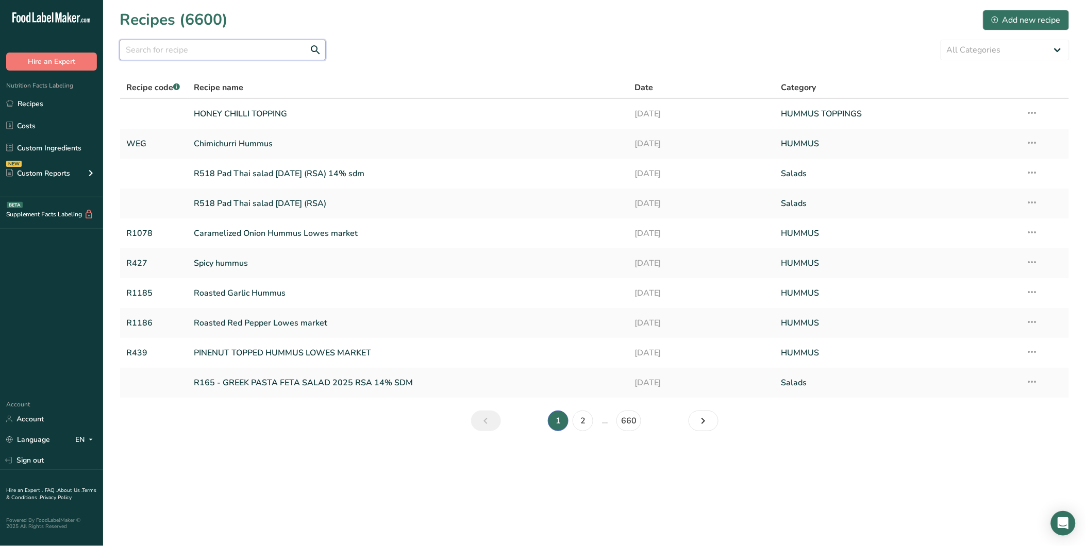
click at [203, 45] on input "text" at bounding box center [223, 50] width 206 height 21
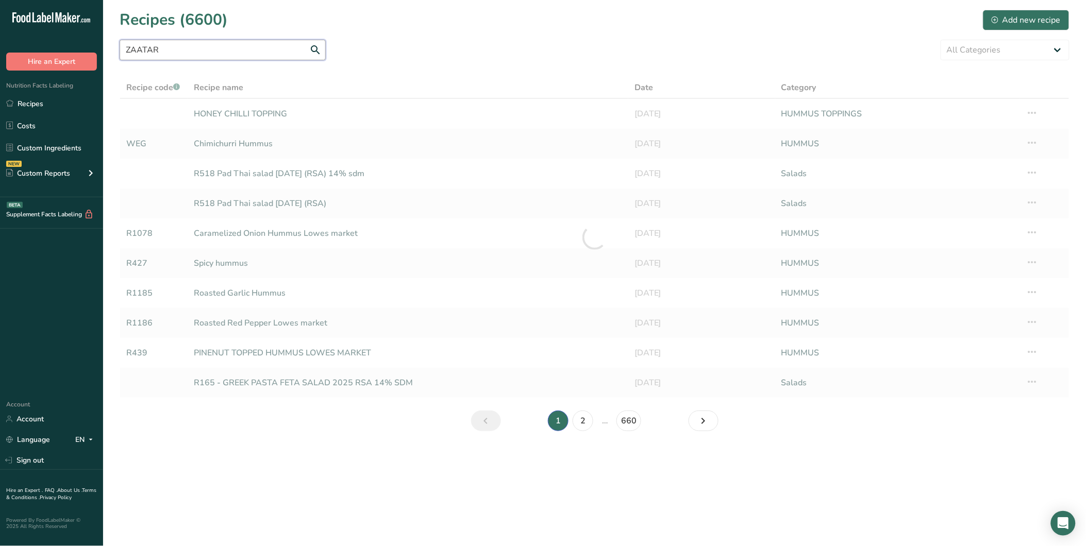
type input "ZAATAR"
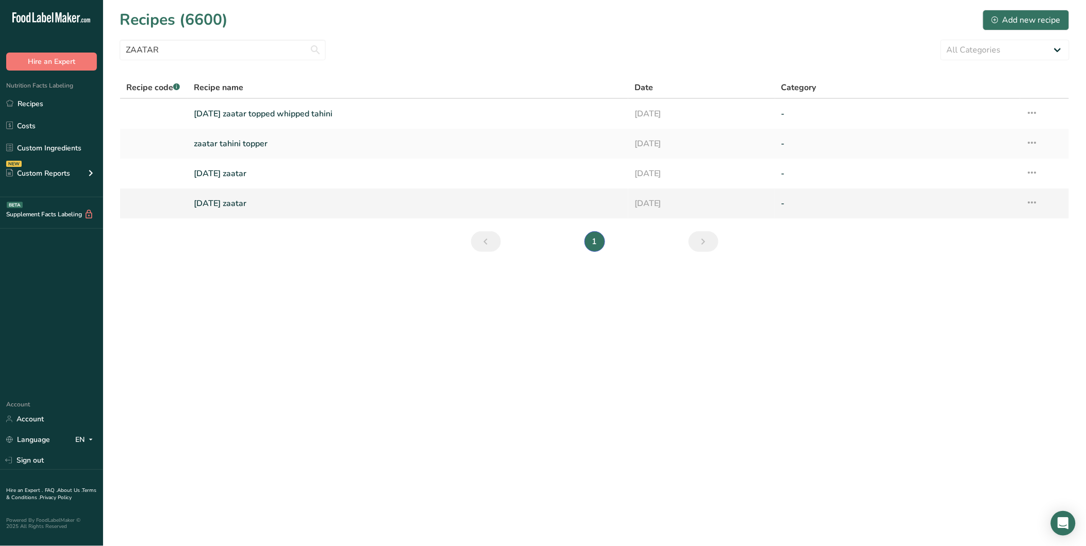
click at [252, 203] on link "[DATE] zaatar" at bounding box center [408, 204] width 428 height 22
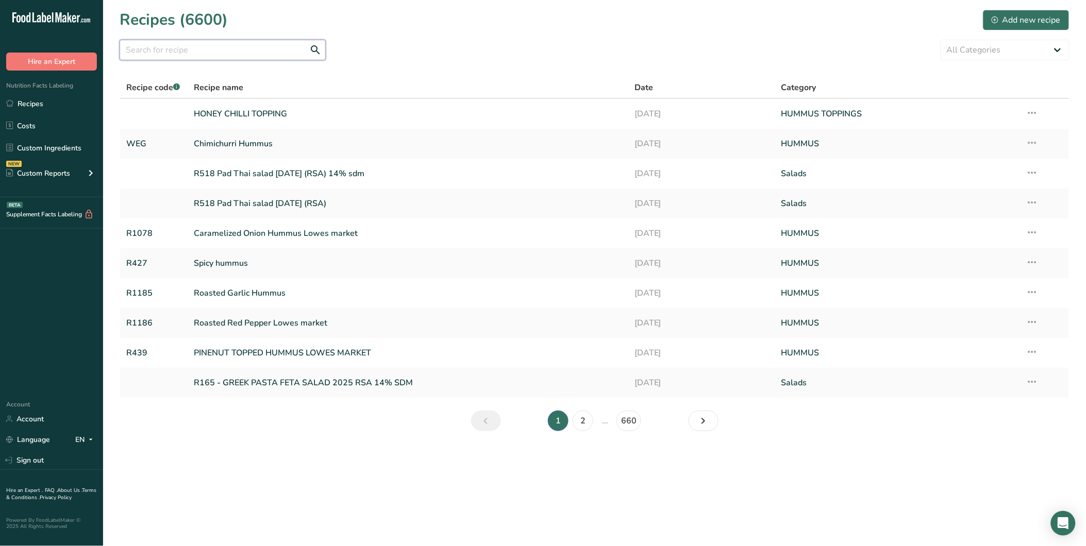
click at [174, 58] on input "text" at bounding box center [223, 50] width 206 height 21
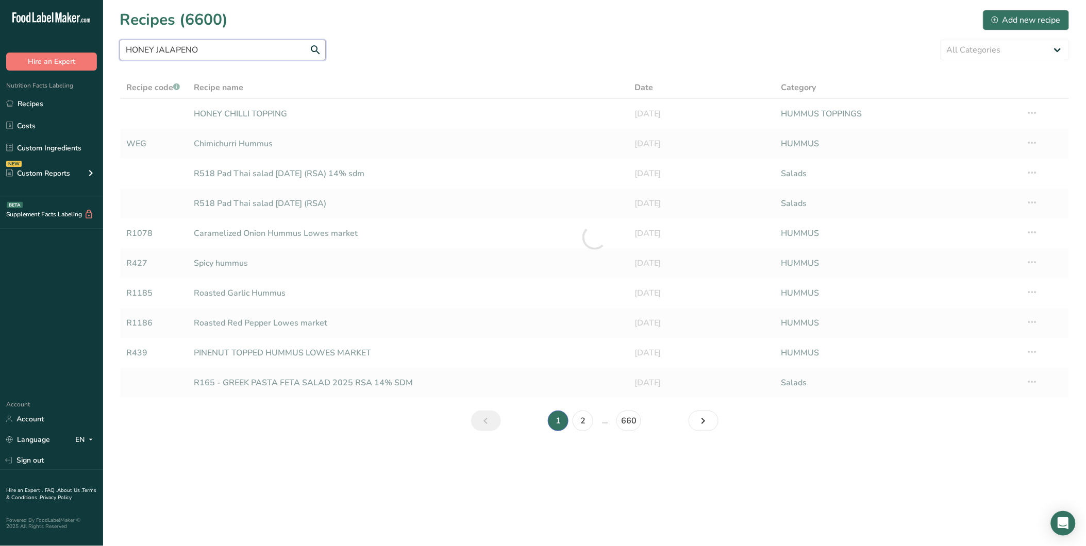
type input "HONEY JALAPENO"
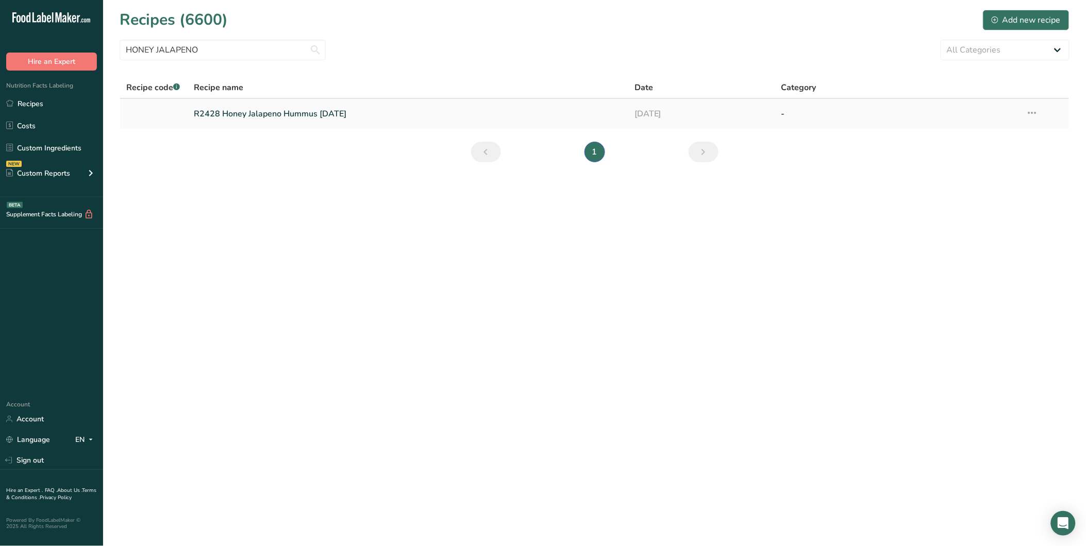
click at [253, 119] on link "R2428 Honey Jalapeno Hummus 01/24/2025" at bounding box center [408, 114] width 428 height 22
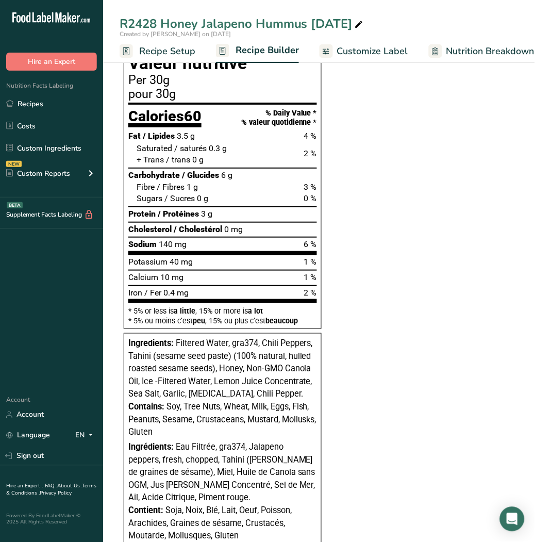
scroll to position [563, 0]
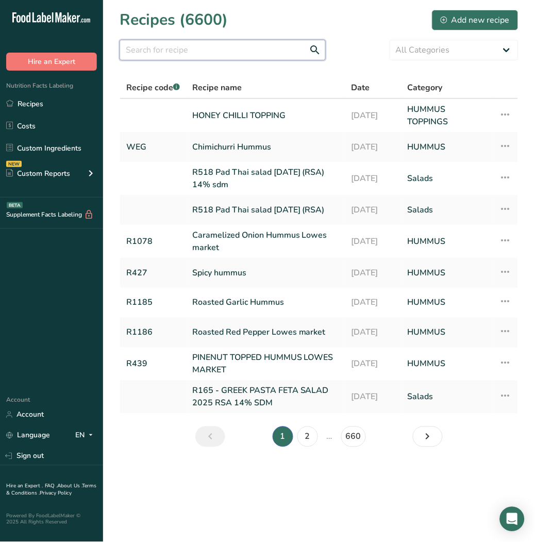
click at [166, 57] on input "text" at bounding box center [223, 50] width 206 height 21
type input "CRAZY FETA"
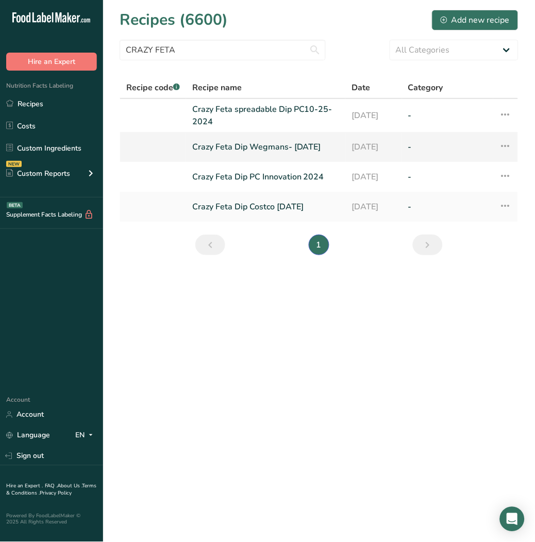
click at [285, 152] on link "Crazy Feta Dip Wegmans- Jan 2024" at bounding box center [265, 147] width 147 height 22
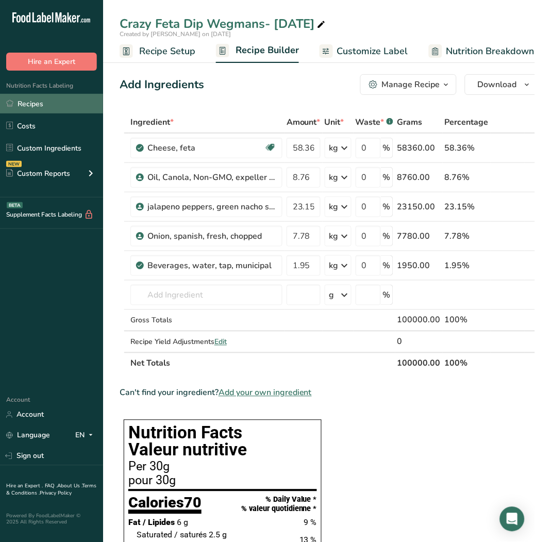
click at [36, 105] on link "Recipes" at bounding box center [51, 104] width 103 height 20
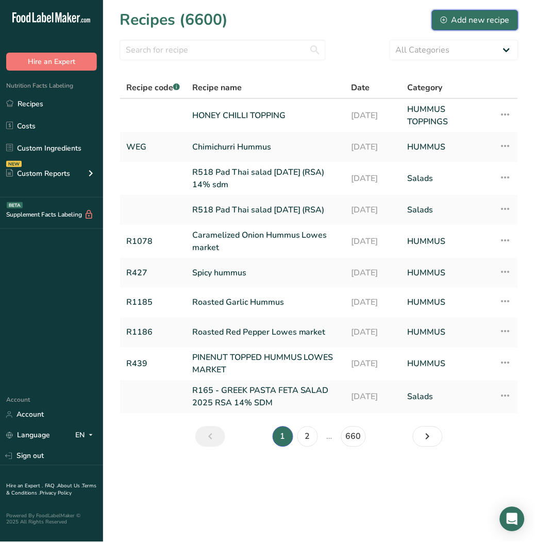
click at [483, 23] on div "Add new recipe" at bounding box center [475, 20] width 69 height 12
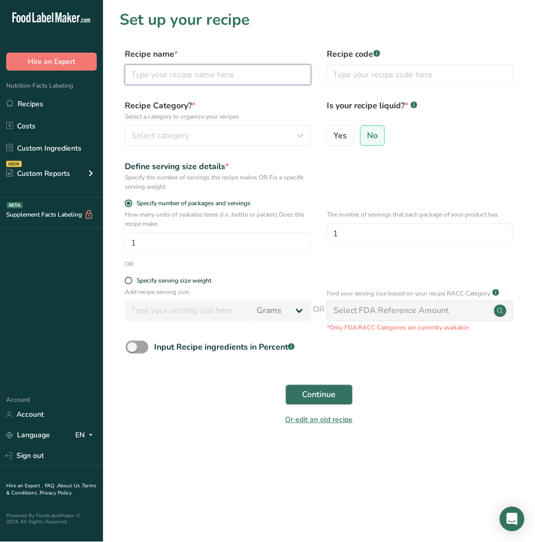
click at [180, 78] on input "text" at bounding box center [218, 74] width 187 height 21
type input "CRAZY FETA (WEG 2025)"
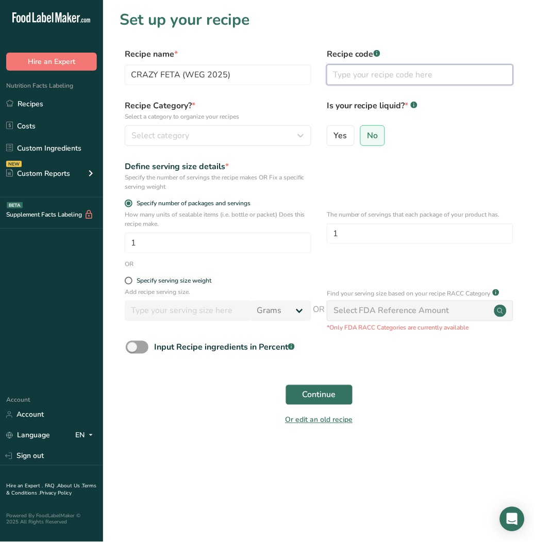
click at [371, 83] on input "text" at bounding box center [420, 74] width 187 height 21
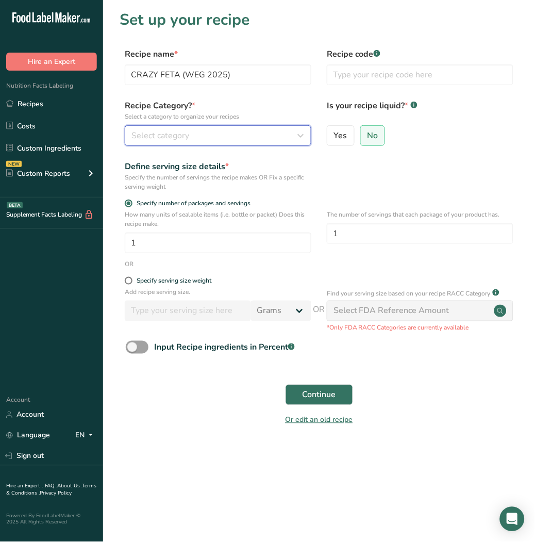
click at [271, 136] on div "Select category" at bounding box center [214, 135] width 167 height 12
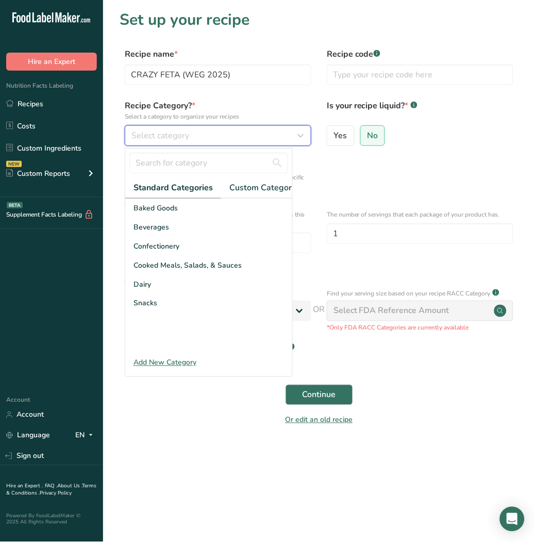
click at [271, 136] on div "Select category" at bounding box center [214, 135] width 167 height 12
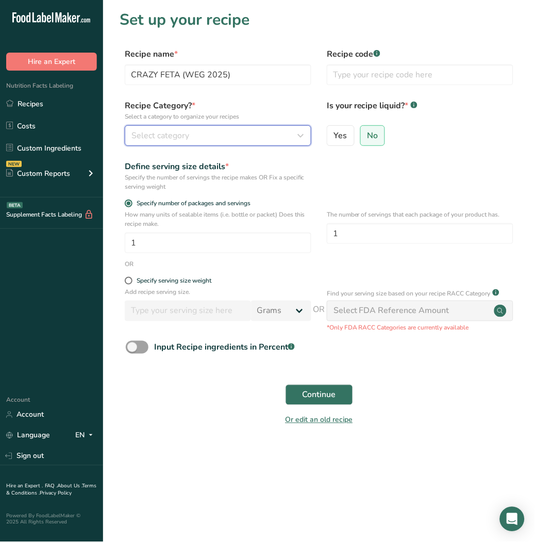
click at [271, 136] on div "Select category" at bounding box center [214, 135] width 167 height 12
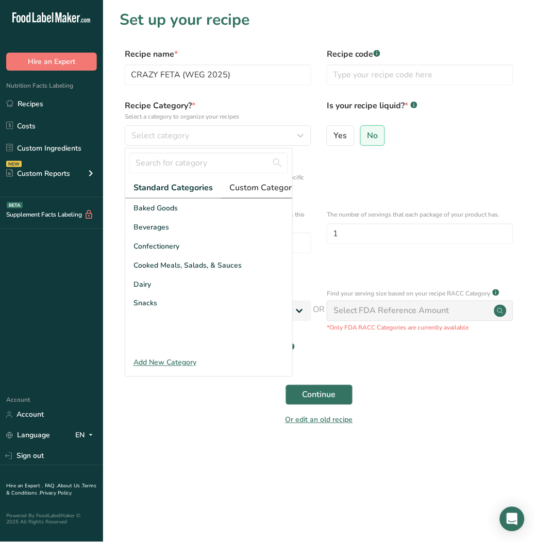
click at [258, 185] on span "Custom Categories .a-a{fill:#347362;}.b-a{fill:#fff;}" at bounding box center [269, 187] width 80 height 12
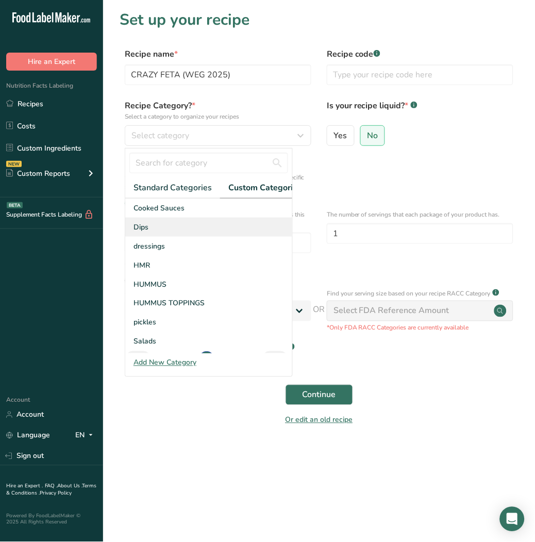
click at [203, 237] on div "Dips" at bounding box center [208, 227] width 167 height 19
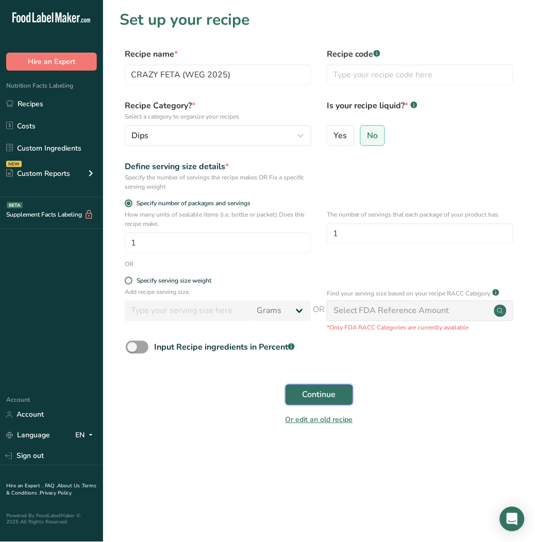
click at [313, 394] on span "Continue" at bounding box center [320, 395] width 34 height 12
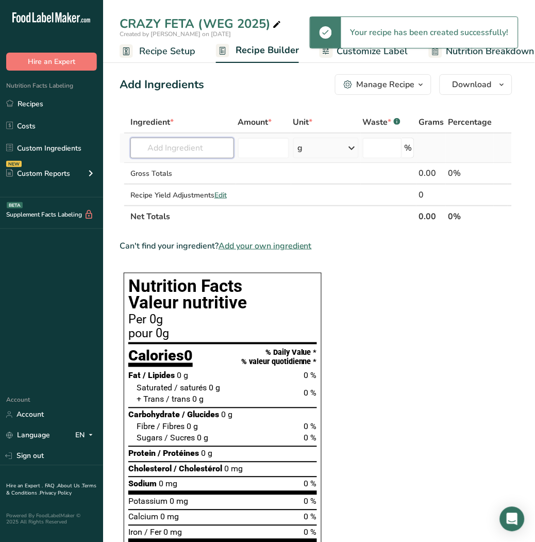
click at [177, 148] on input "text" at bounding box center [182, 148] width 104 height 21
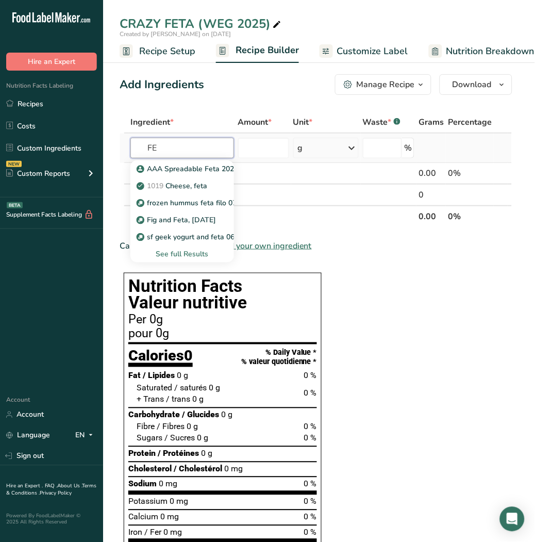
type input "F"
type input "D"
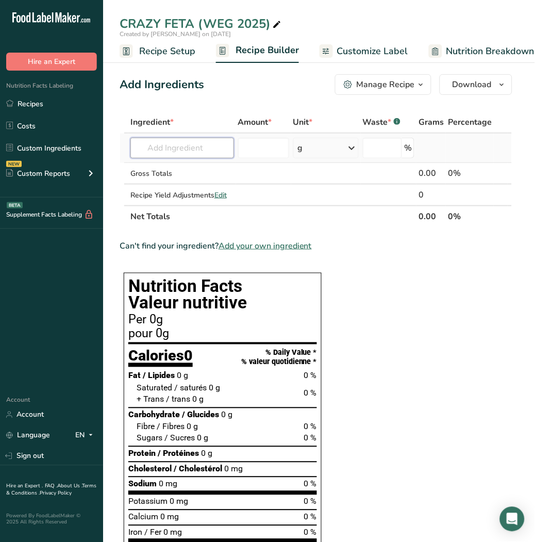
click at [172, 148] on input "text" at bounding box center [182, 148] width 104 height 21
click at [164, 144] on input "text" at bounding box center [182, 148] width 104 height 21
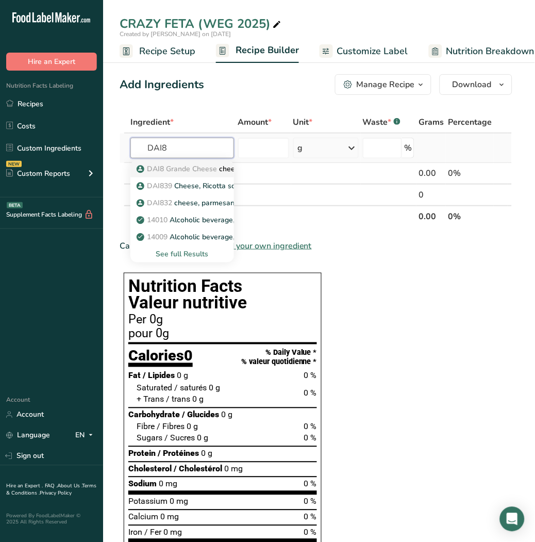
type input "DAI8"
click at [181, 167] on span "DAI8 Grande Cheese" at bounding box center [182, 169] width 70 height 10
type input "cheese, feta - Grande Cheese DAI8"
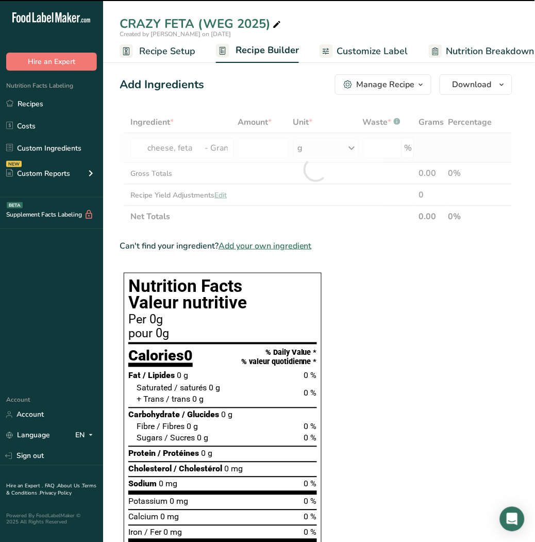
type input "0"
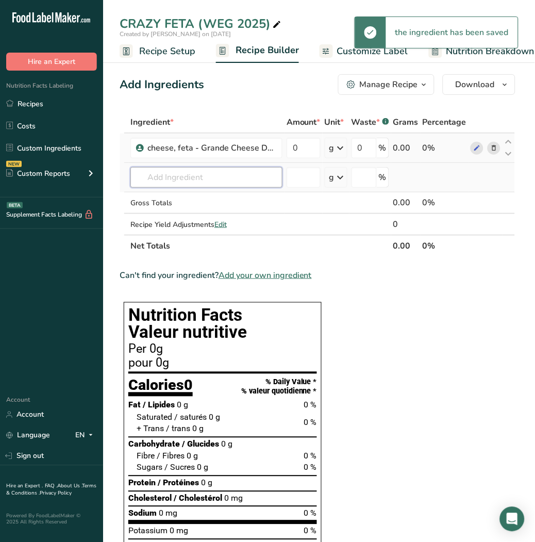
click at [181, 177] on input "text" at bounding box center [206, 177] width 152 height 21
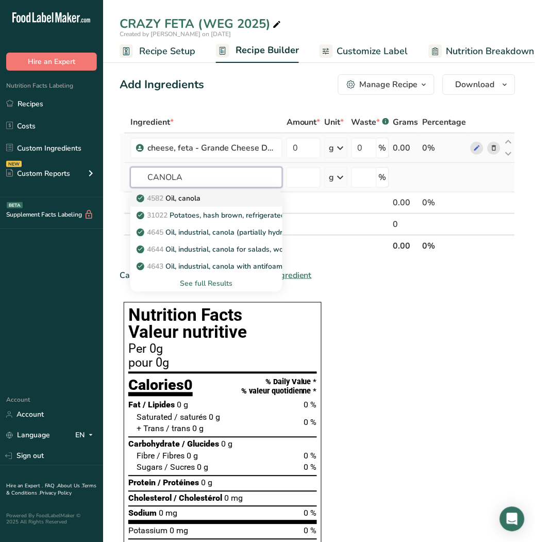
type input "CANOLA"
click at [186, 199] on p "4582 Oil, canola" at bounding box center [170, 198] width 62 height 11
type input "Oil, canola"
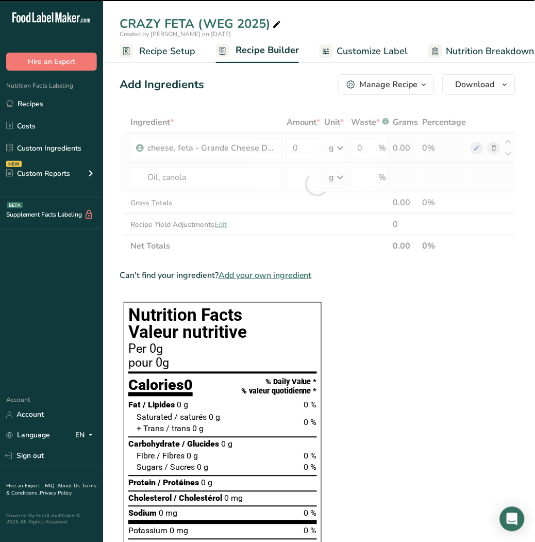
type input "0"
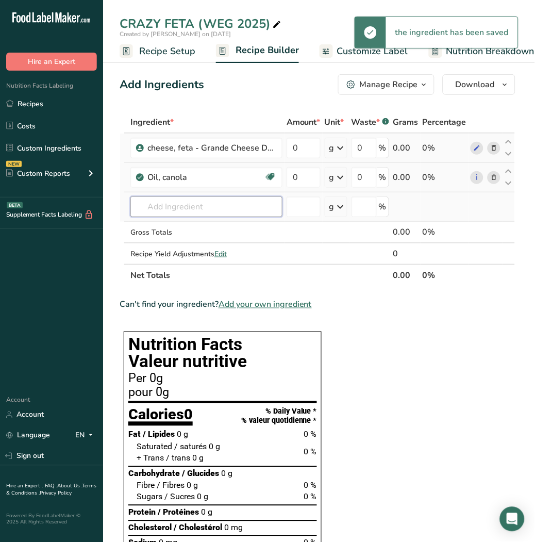
click at [187, 213] on input "text" at bounding box center [206, 206] width 152 height 21
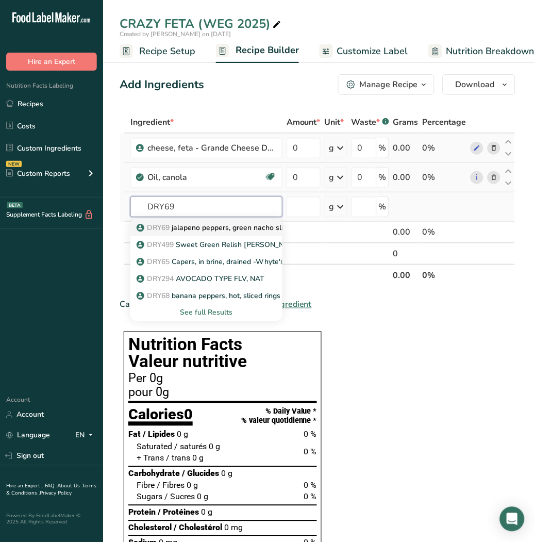
type input "DRY69"
click at [190, 227] on p "DRY69 jalapeno peppers, green nacho sliced-pickled" at bounding box center [230, 227] width 182 height 11
type input "jalapeno peppers, green nacho sliced-pickled"
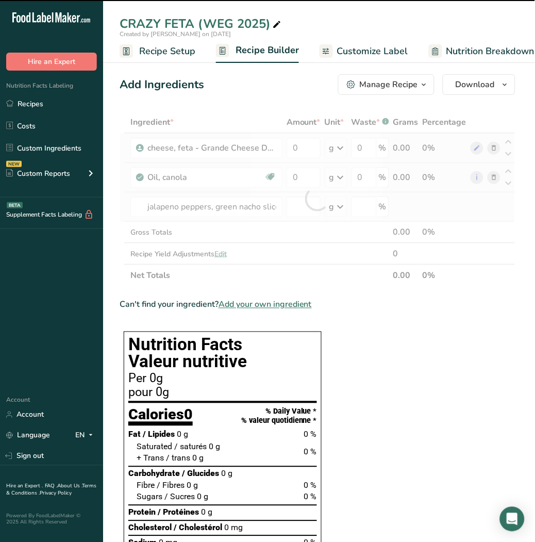
type input "0"
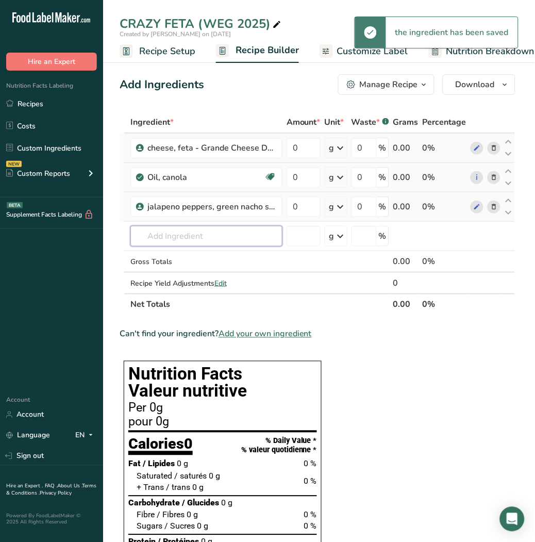
click at [190, 227] on input "text" at bounding box center [206, 236] width 152 height 21
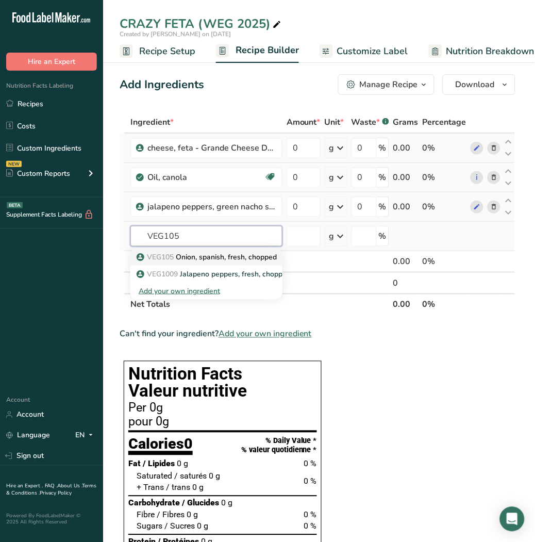
type input "VEG105"
click at [199, 253] on p "VEG105 Onion, spanish, fresh, chopped" at bounding box center [208, 257] width 138 height 11
type input "Onion, spanish, fresh, chopped"
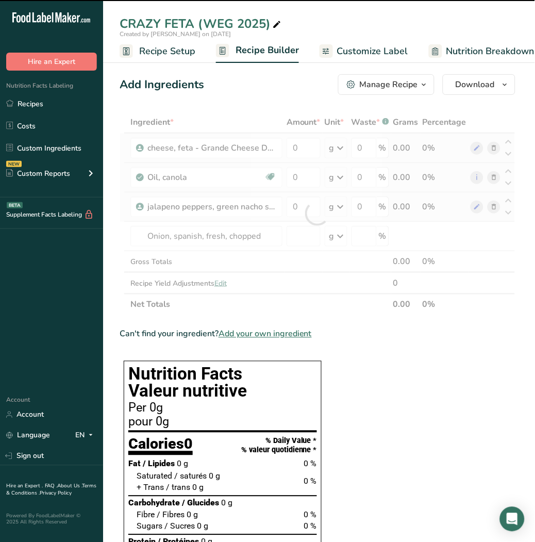
type input "0"
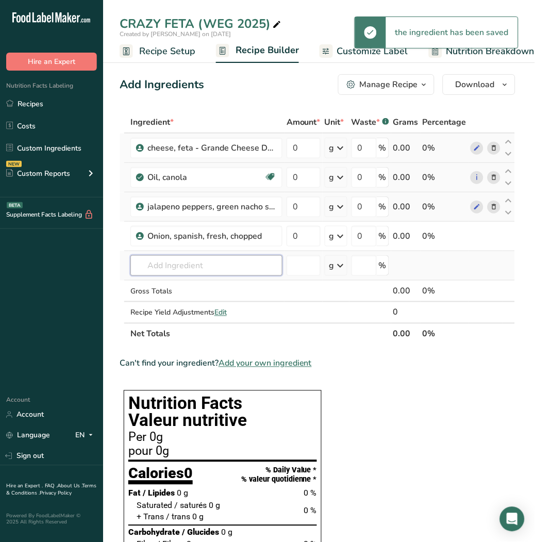
click at [187, 259] on input "text" at bounding box center [206, 265] width 152 height 21
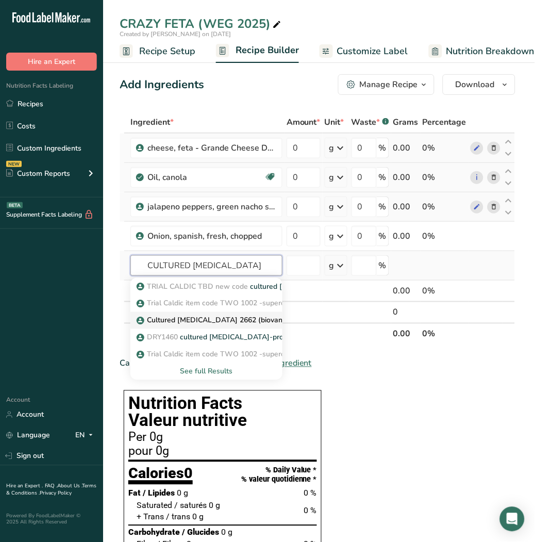
type input "CULTURED DEXTROSE"
click at [218, 322] on p "Cultured Dextrose 2662 (biovantage)" at bounding box center [219, 320] width 161 height 11
type input "Cultured Dextrose 2662 (biovantage)"
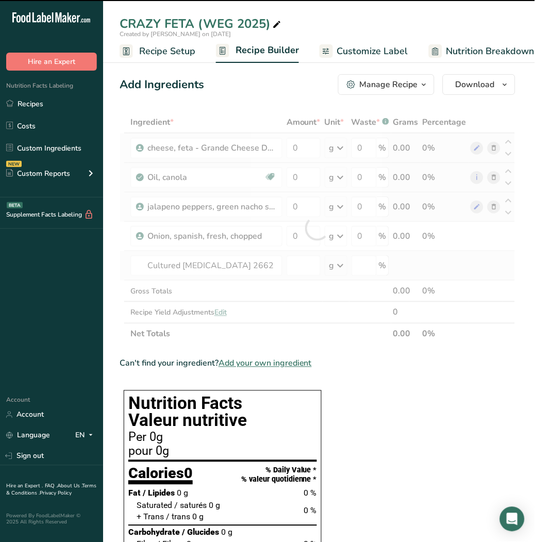
type input "0"
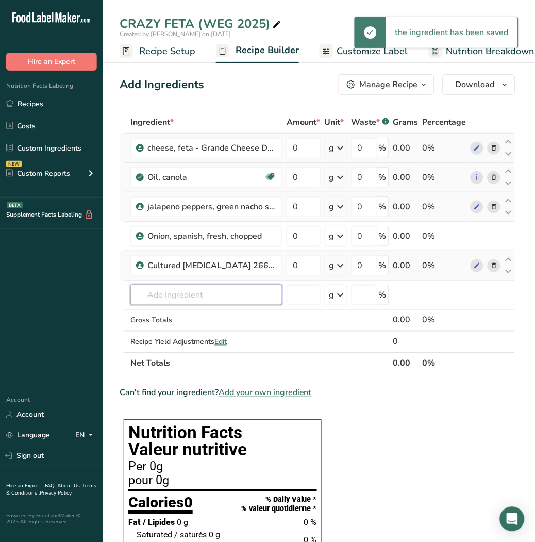
click at [217, 299] on input "text" at bounding box center [206, 295] width 152 height 21
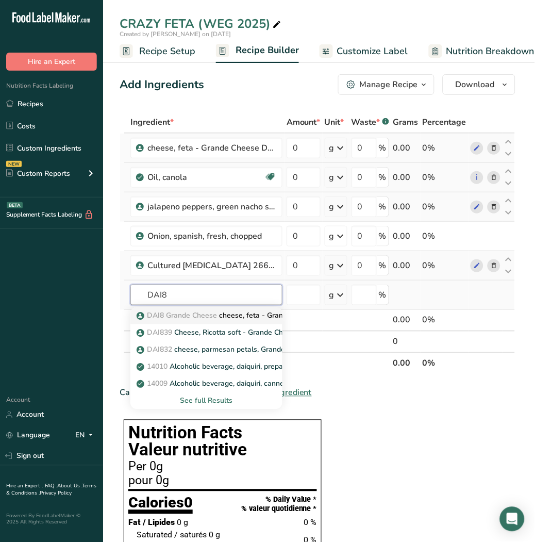
type input "DAI8"
click at [216, 311] on span "DAI8 Grande Cheese" at bounding box center [182, 316] width 70 height 10
type input "cheese, feta - Grande Cheese DAI8"
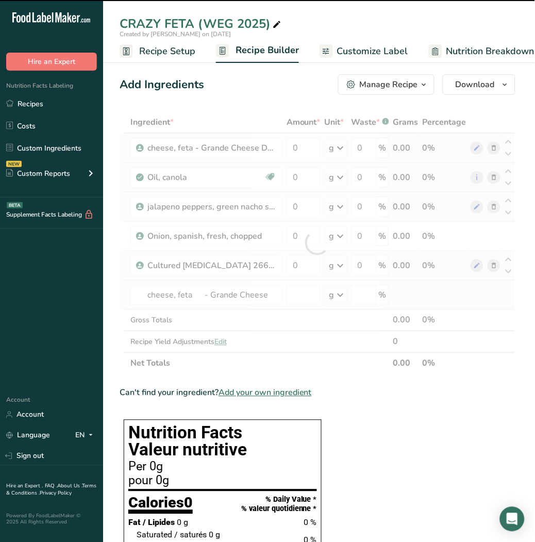
type input "0"
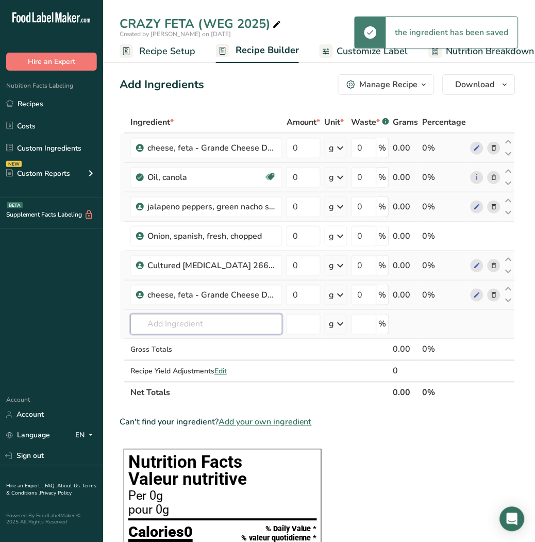
click at [214, 320] on input "text" at bounding box center [206, 324] width 152 height 21
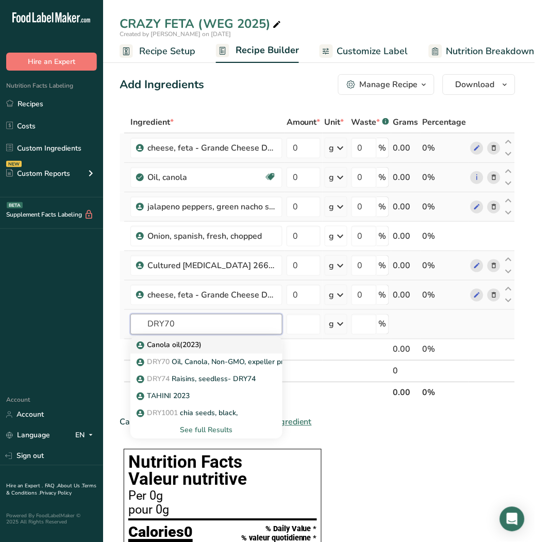
type input "DRY70"
click at [199, 344] on p "Canola oil(2023)" at bounding box center [170, 345] width 63 height 11
type input "Canola oil(2023)"
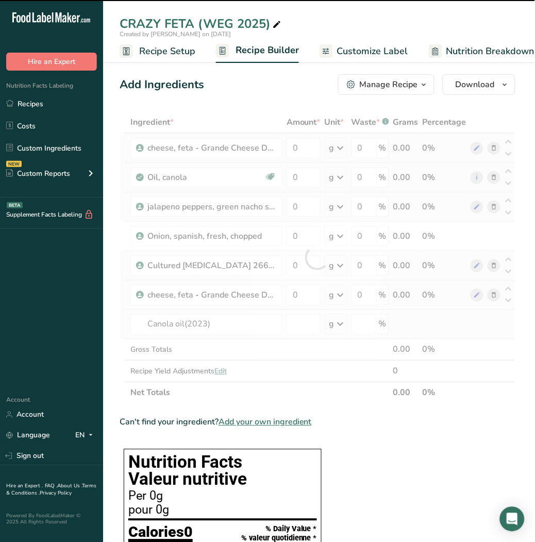
type input "0"
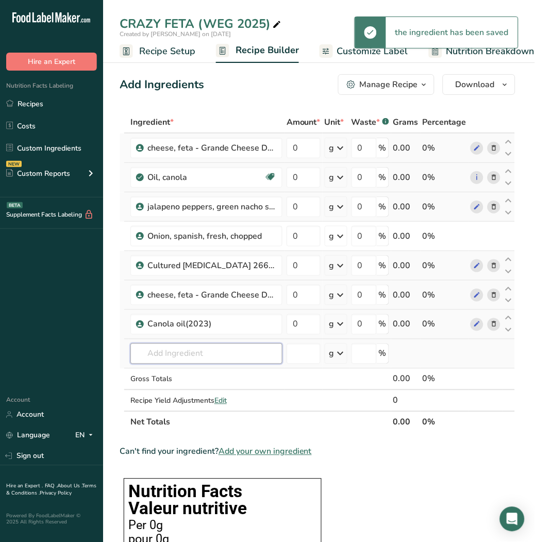
click at [199, 347] on input "text" at bounding box center [206, 353] width 152 height 21
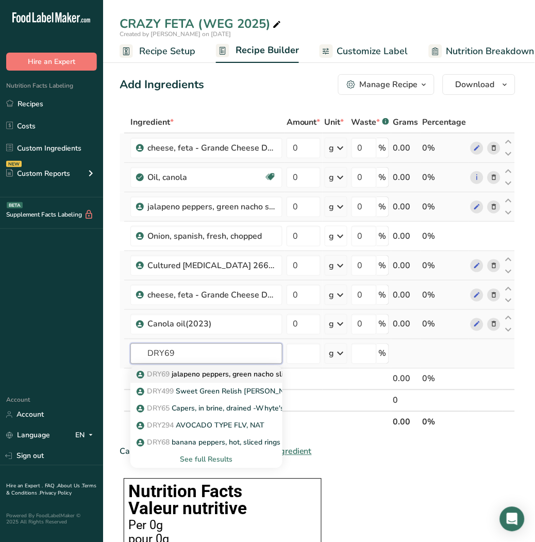
type input "DRY69"
click at [222, 372] on p "DRY69 jalapeno peppers, green nacho sliced-pickled" at bounding box center [230, 374] width 182 height 11
type input "jalapeno peppers, green nacho sliced-pickled"
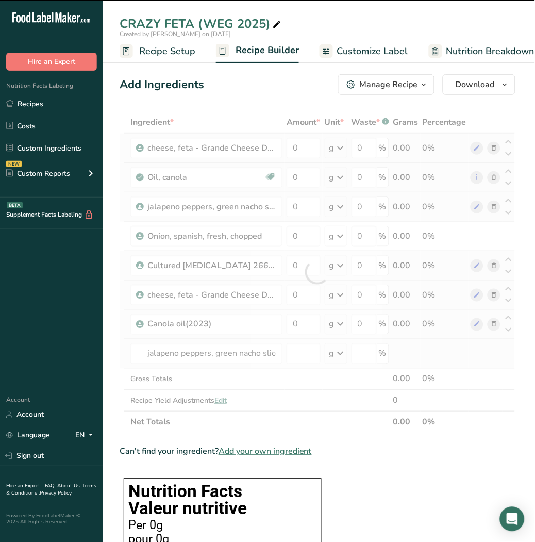
type input "0"
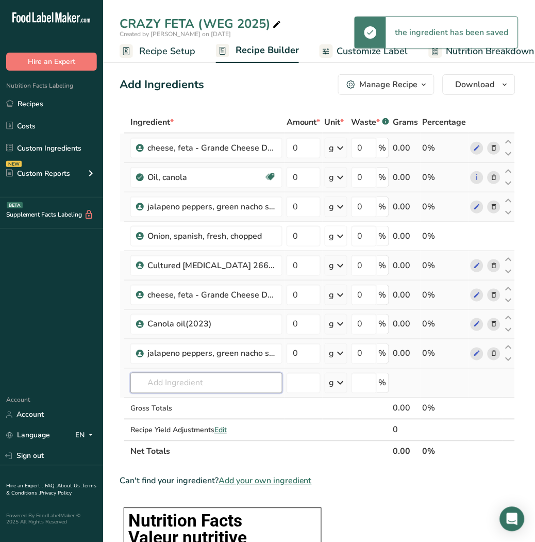
click at [207, 383] on input "text" at bounding box center [206, 383] width 152 height 21
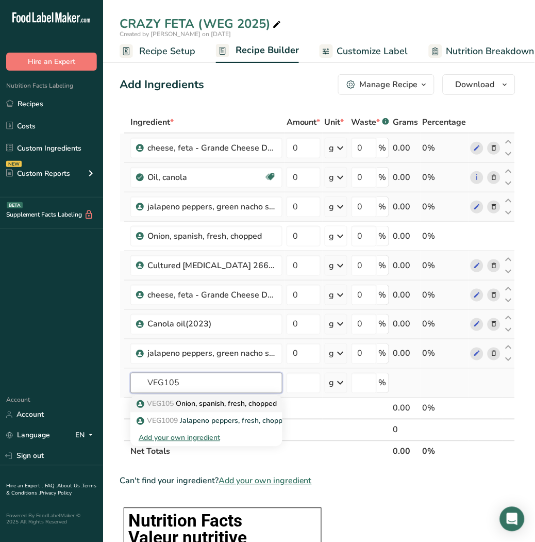
type input "VEG105"
click at [208, 403] on p "VEG105 Onion, spanish, fresh, chopped" at bounding box center [208, 403] width 138 height 11
type input "Onion, spanish, fresh, chopped"
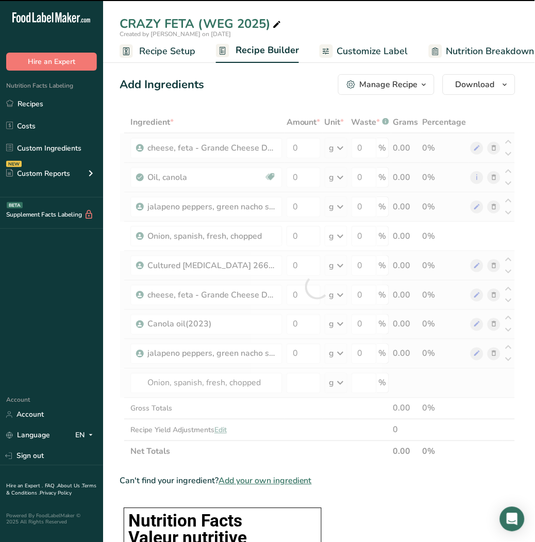
type input "0"
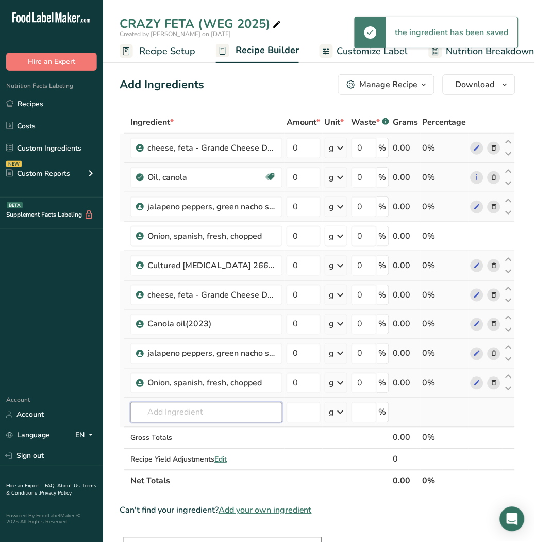
click at [209, 403] on input "text" at bounding box center [206, 412] width 152 height 21
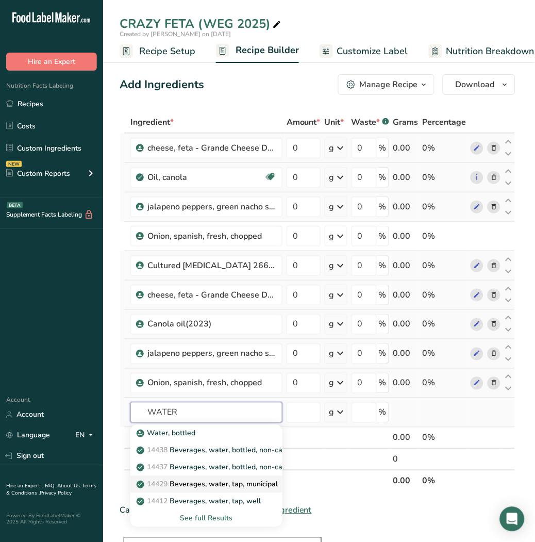
type input "WATER"
click at [239, 480] on p "14429 Beverages, water, tap, municipal" at bounding box center [208, 484] width 139 height 11
type input "Beverages, water, tap, municipal"
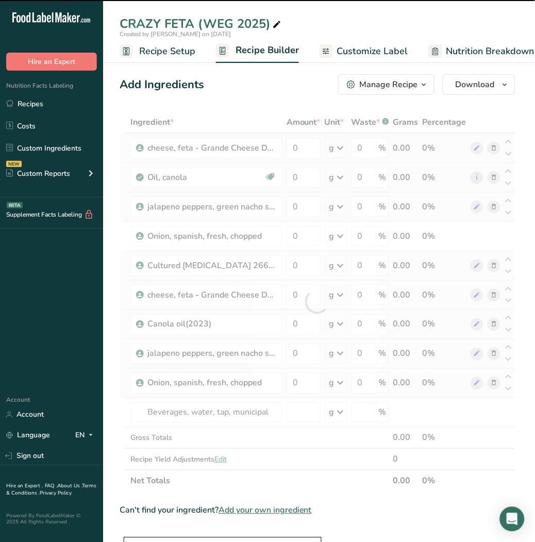
type input "0"
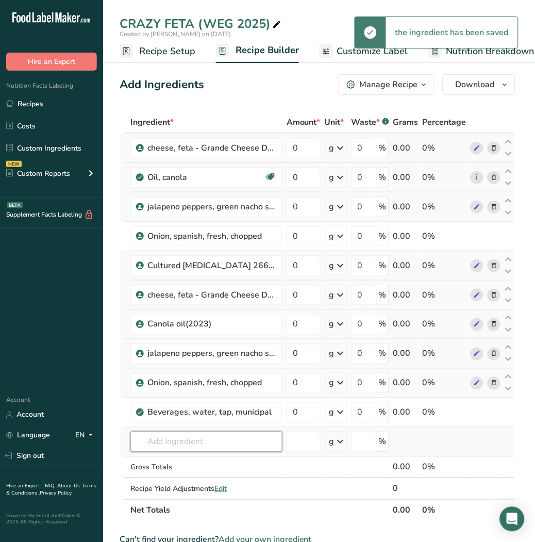
click at [232, 439] on input "text" at bounding box center [206, 441] width 152 height 21
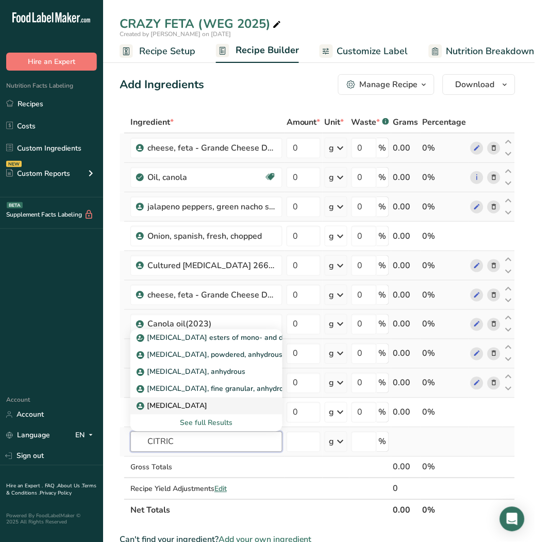
type input "CITRIC"
click at [176, 405] on p "citric acid" at bounding box center [173, 405] width 69 height 11
type input "citric acid"
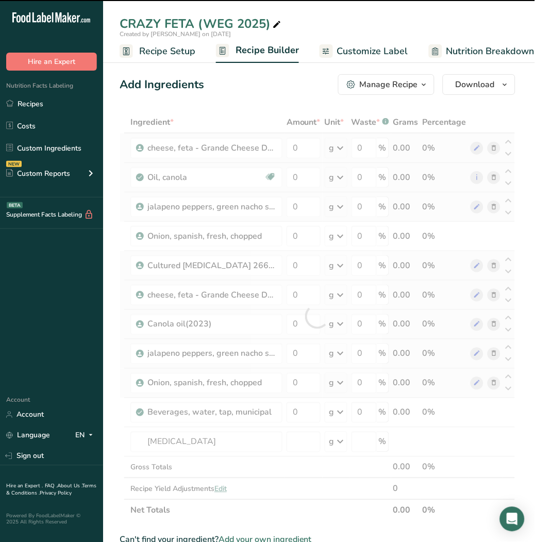
type input "0"
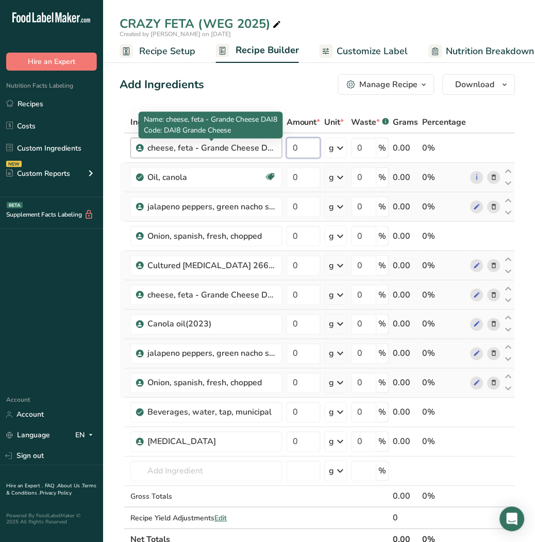
drag, startPoint x: 309, startPoint y: 146, endPoint x: 259, endPoint y: 141, distance: 50.3
click at [259, 141] on tr "cheese, feta - Grande Cheese DAI8 0 g Weight Units g kg mg See more Volume Unit…" at bounding box center [317, 147] width 395 height 29
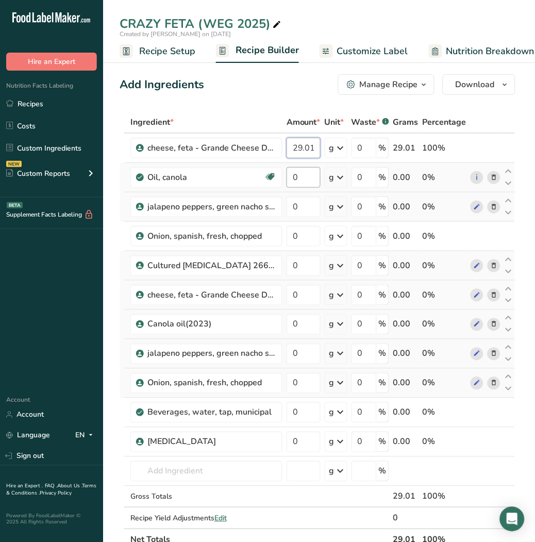
type input "29.01"
click at [312, 179] on div "Ingredient * Amount * Unit * Waste * .a-a{fill:#347362;}.b-a{fill:#fff;} Grams …" at bounding box center [318, 330] width 396 height 439
type input "5.8"
click at [312, 202] on div "Ingredient * Amount * Unit * Waste * .a-a{fill:#347362;}.b-a{fill:#fff;} Grams …" at bounding box center [318, 330] width 396 height 439
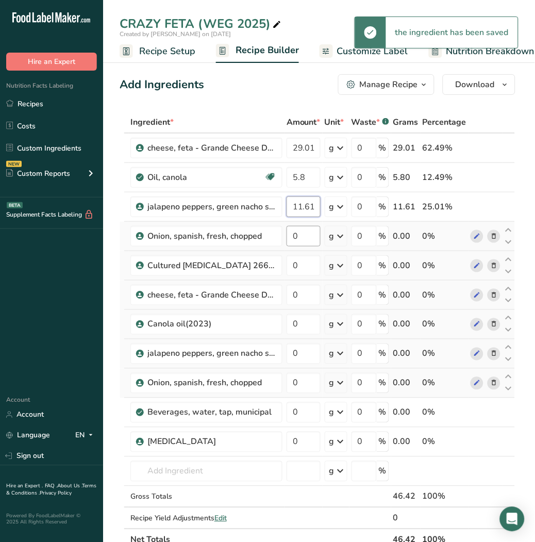
type input "11.61"
click at [305, 238] on div "Ingredient * Amount * Unit * Waste * .a-a{fill:#347362;}.b-a{fill:#fff;} Grams …" at bounding box center [318, 330] width 396 height 439
type input "3.87"
click at [297, 258] on div "Ingredient * Amount * Unit * Waste * .a-a{fill:#347362;}.b-a{fill:#fff;} Grams …" at bounding box center [318, 330] width 396 height 439
type input "0.48"
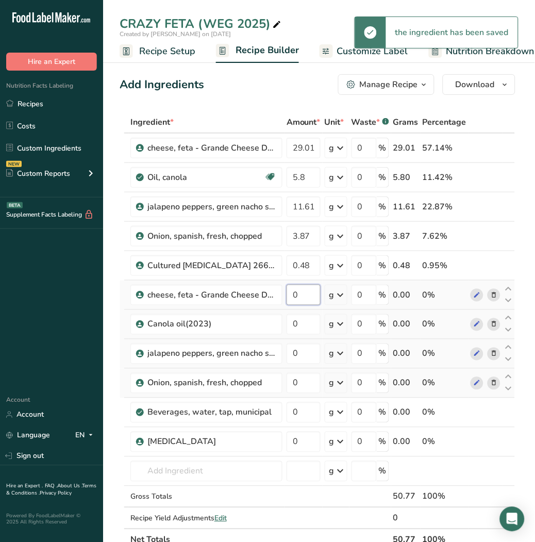
click at [308, 293] on div "Ingredient * Amount * Unit * Waste * .a-a{fill:#347362;}.b-a{fill:#fff;} Grams …" at bounding box center [318, 330] width 396 height 439
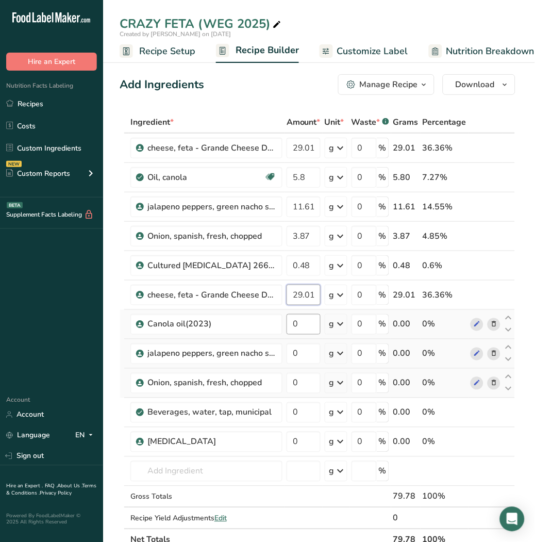
type input "29.01"
click at [304, 326] on div "Ingredient * Amount * Unit * Waste * .a-a{fill:#347362;}.b-a{fill:#fff;} Grams …" at bounding box center [318, 330] width 396 height 439
drag, startPoint x: 304, startPoint y: 326, endPoint x: 303, endPoint y: 350, distance: 24.8
click at [303, 350] on tbody "cheese, feta - Grande Cheese DAI8 29.01 g Weight Units g kg mg See more Volume …" at bounding box center [317, 330] width 395 height 395
type input "2.9"
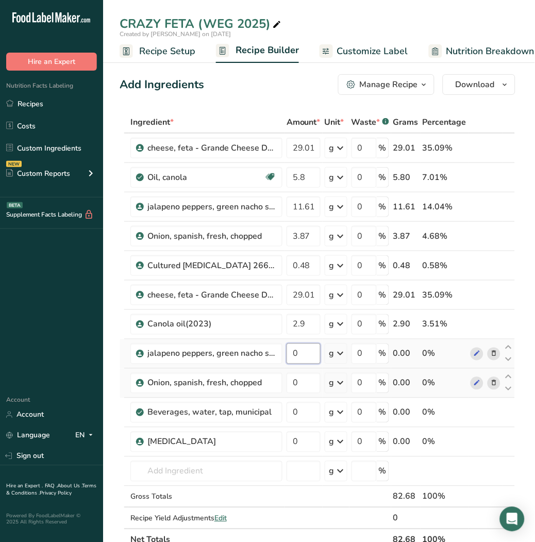
click at [303, 350] on div "Ingredient * Amount * Unit * Waste * .a-a{fill:#347362;}.b-a{fill:#fff;} Grams …" at bounding box center [318, 330] width 396 height 439
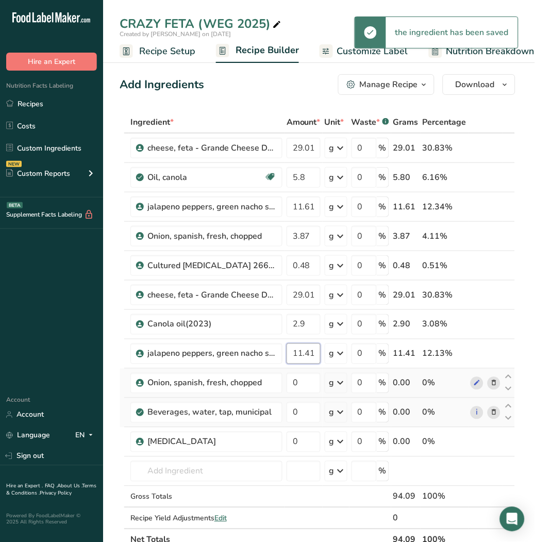
type input "11.41"
click at [295, 397] on div "Ingredient * Amount * Unit * Waste * .a-a{fill:#347362;}.b-a{fill:#fff;} Grams …" at bounding box center [318, 330] width 396 height 439
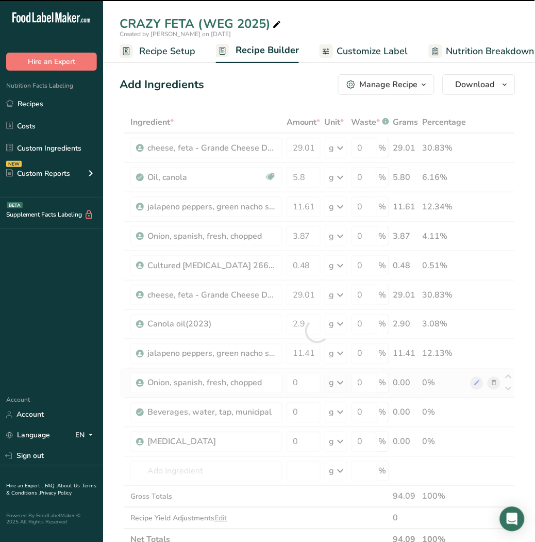
click at [303, 380] on div at bounding box center [318, 330] width 396 height 439
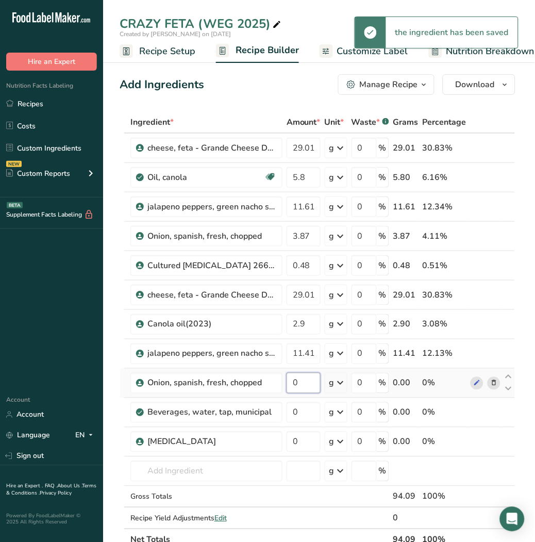
click at [303, 380] on input "0" at bounding box center [304, 383] width 34 height 21
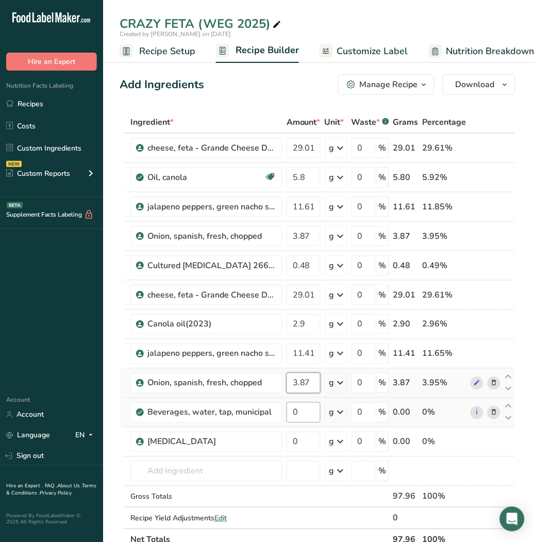
type input "3.87"
click at [305, 409] on div "Ingredient * Amount * Unit * Waste * .a-a{fill:#347362;}.b-a{fill:#fff;} Grams …" at bounding box center [318, 330] width 396 height 439
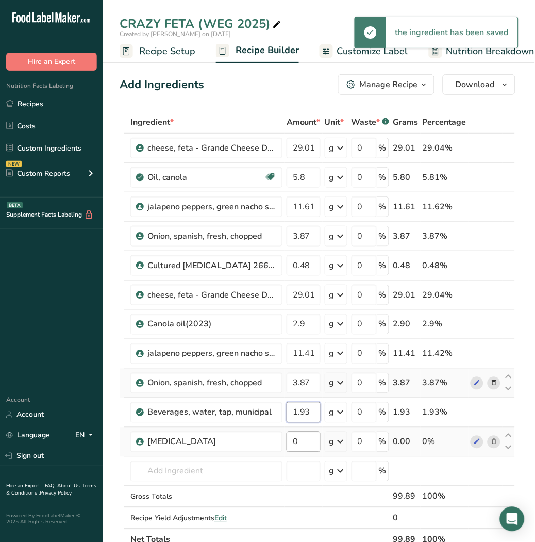
type input "1.93"
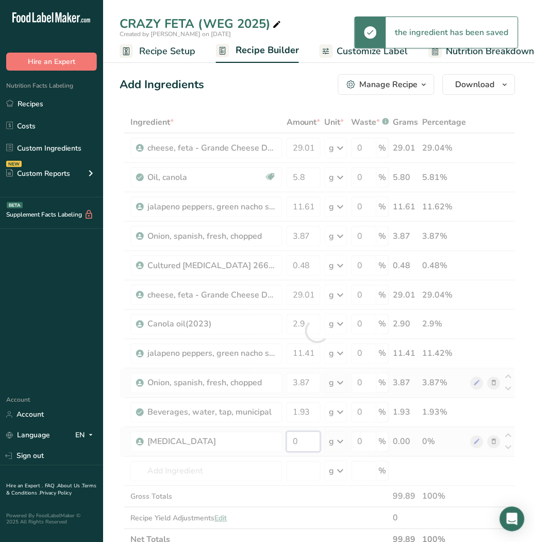
click at [301, 440] on div "Ingredient * Amount * Unit * Waste * .a-a{fill:#347362;}.b-a{fill:#fff;} Grams …" at bounding box center [318, 330] width 396 height 439
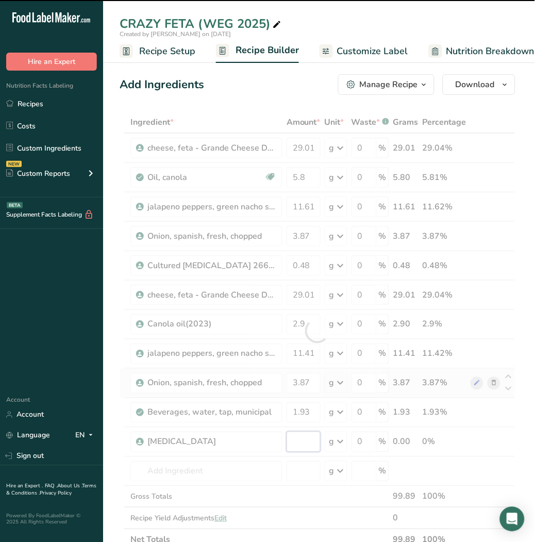
type input "0"
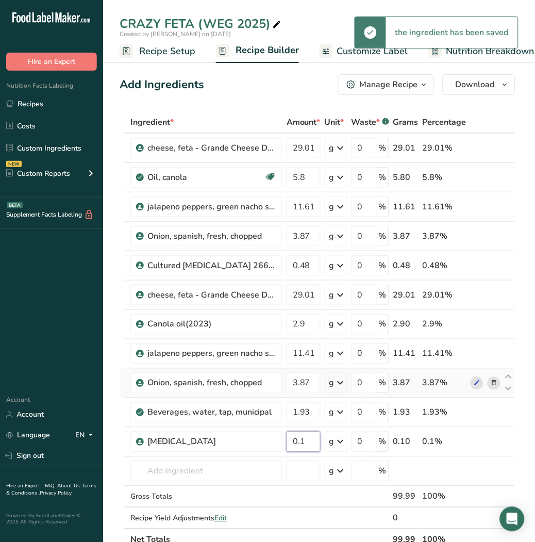
type input "0.1"
click at [243, 467] on div "Ingredient * Amount * Unit * Waste * .a-a{fill:#347362;}.b-a{fill:#fff;} Grams …" at bounding box center [318, 330] width 396 height 439
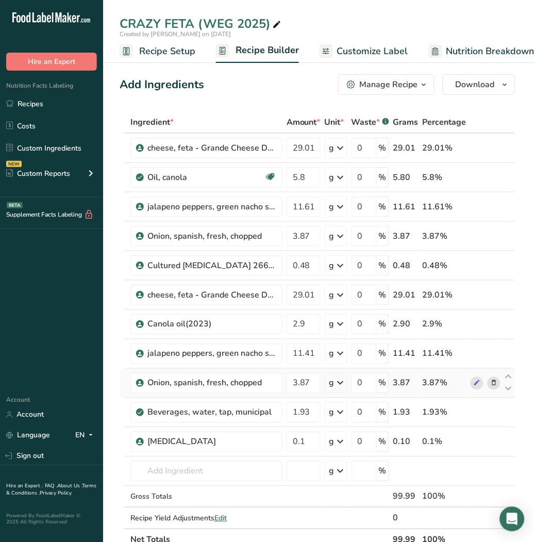
click at [348, 15] on div "CRAZY FETA (WEG 2025)" at bounding box center [319, 23] width 432 height 19
click at [447, 112] on th "Percentage" at bounding box center [445, 123] width 48 height 22
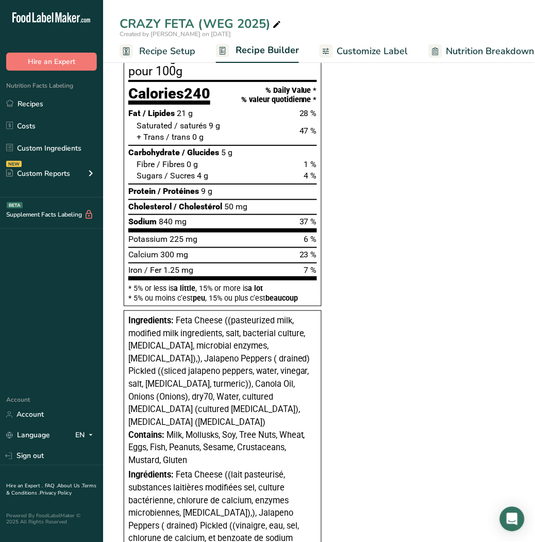
scroll to position [586, 0]
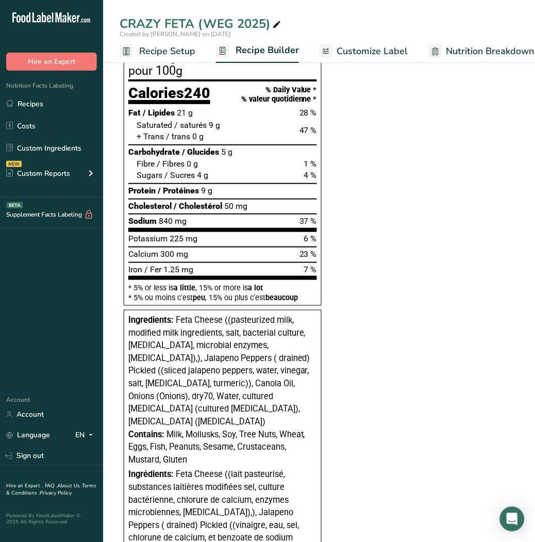
click at [178, 53] on span "Recipe Setup" at bounding box center [167, 51] width 56 height 14
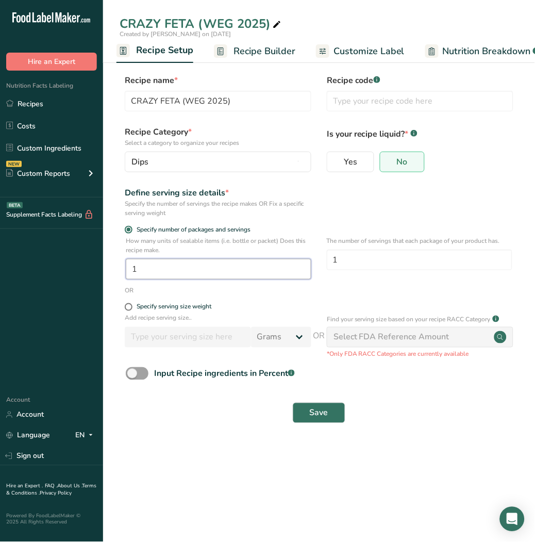
click at [189, 263] on input "1" at bounding box center [219, 269] width 186 height 21
click at [137, 304] on div "Specify serving size weight" at bounding box center [174, 307] width 75 height 8
click at [131, 304] on input "Specify serving size weight" at bounding box center [128, 307] width 7 height 7
radio input "true"
radio input "false"
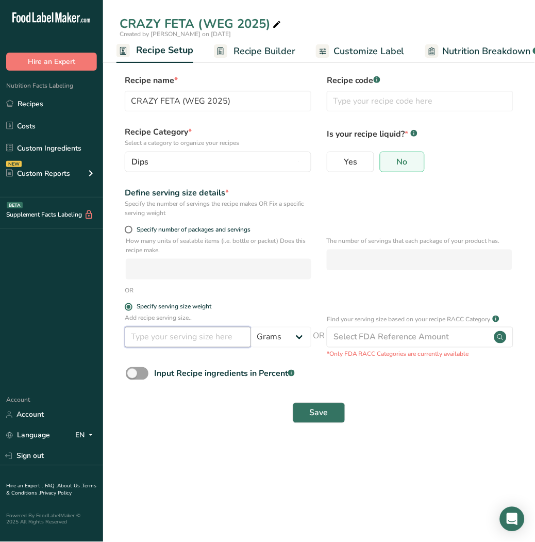
click at [166, 336] on input "number" at bounding box center [188, 337] width 126 height 21
type input "30"
click at [327, 415] on span "Save" at bounding box center [319, 413] width 19 height 12
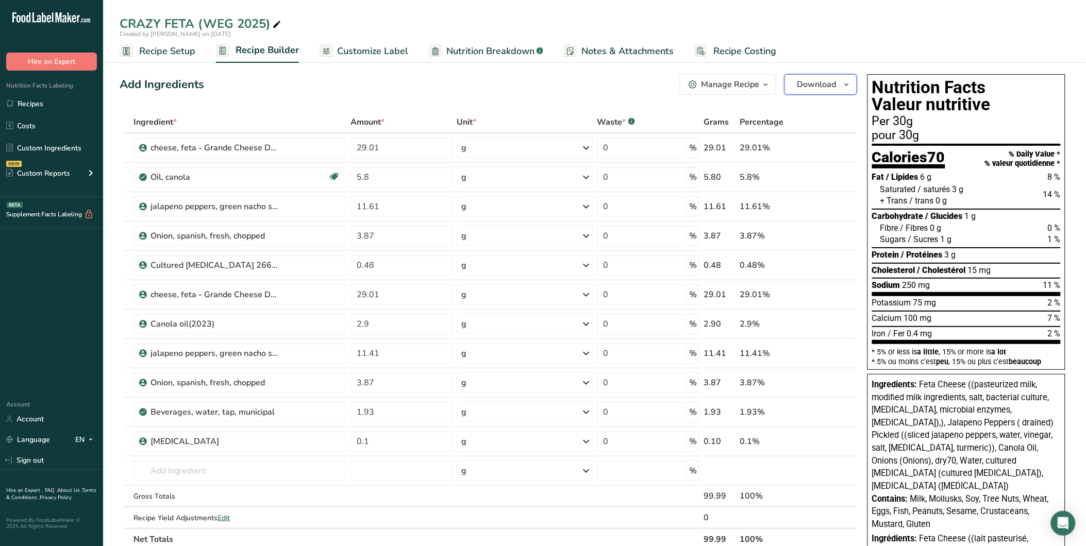
click at [813, 89] on span "Download" at bounding box center [816, 84] width 39 height 12
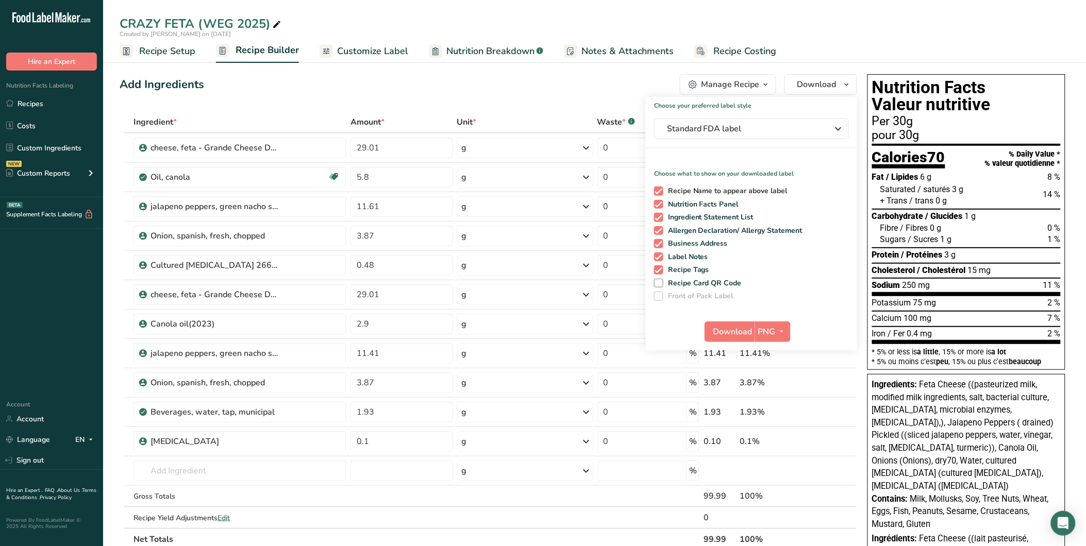
click at [660, 191] on span at bounding box center [658, 191] width 9 height 9
click at [660, 191] on input "Recipe Name to appear above label" at bounding box center [657, 191] width 7 height 7
checkbox input "false"
click at [660, 203] on span at bounding box center [658, 204] width 9 height 9
click at [660, 203] on input "Nutrition Facts Panel" at bounding box center [657, 204] width 7 height 7
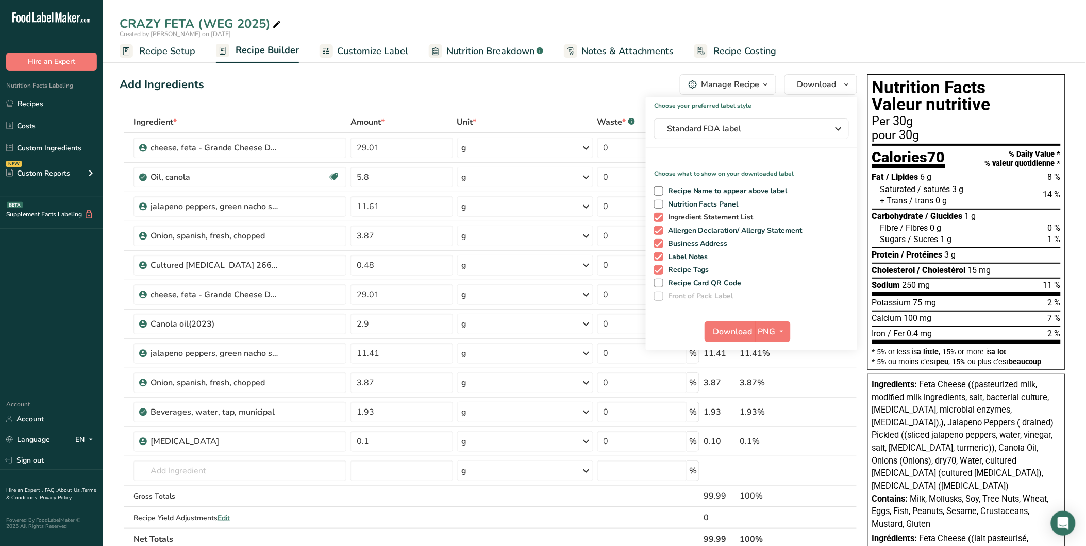
drag, startPoint x: 659, startPoint y: 198, endPoint x: 657, endPoint y: 213, distance: 14.6
click at [656, 208] on div "Recipe Name to appear above label Nutrition Facts Panel Ingredient Statement Li…" at bounding box center [751, 241] width 211 height 119
click at [660, 201] on span at bounding box center [658, 204] width 9 height 9
click at [660, 201] on input "Nutrition Facts Panel" at bounding box center [657, 204] width 7 height 7
checkbox input "true"
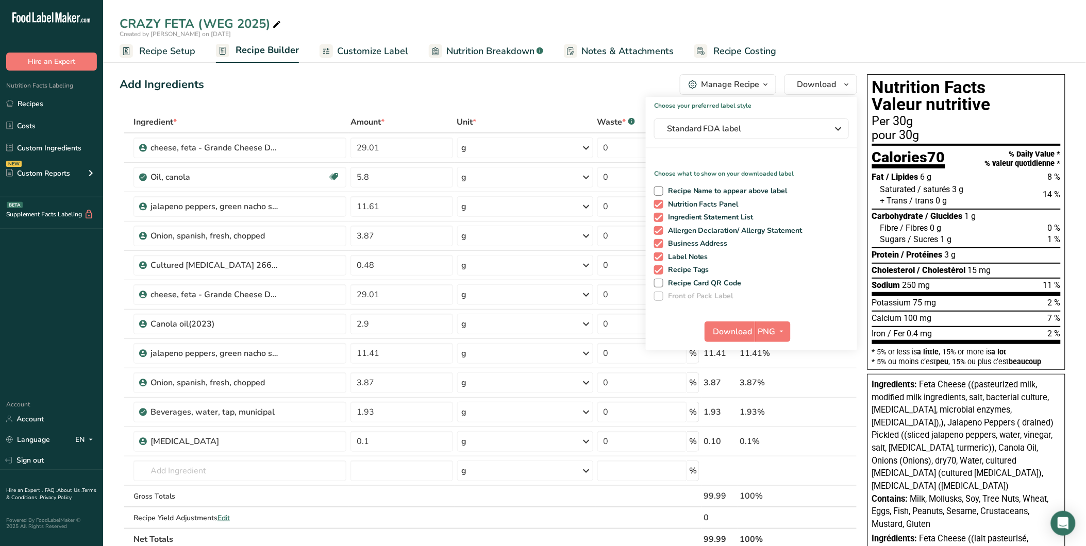
click at [660, 211] on div "Recipe Name to appear above label Nutrition Facts Panel Ingredient Statement Li…" at bounding box center [751, 241] width 211 height 119
click at [658, 217] on span at bounding box center [658, 217] width 9 height 9
click at [658, 217] on input "Ingredient Statement List" at bounding box center [657, 217] width 7 height 7
checkbox input "false"
click at [659, 236] on div "Recipe Name to appear above label Nutrition Facts Panel Ingredient Statement Li…" at bounding box center [751, 241] width 211 height 119
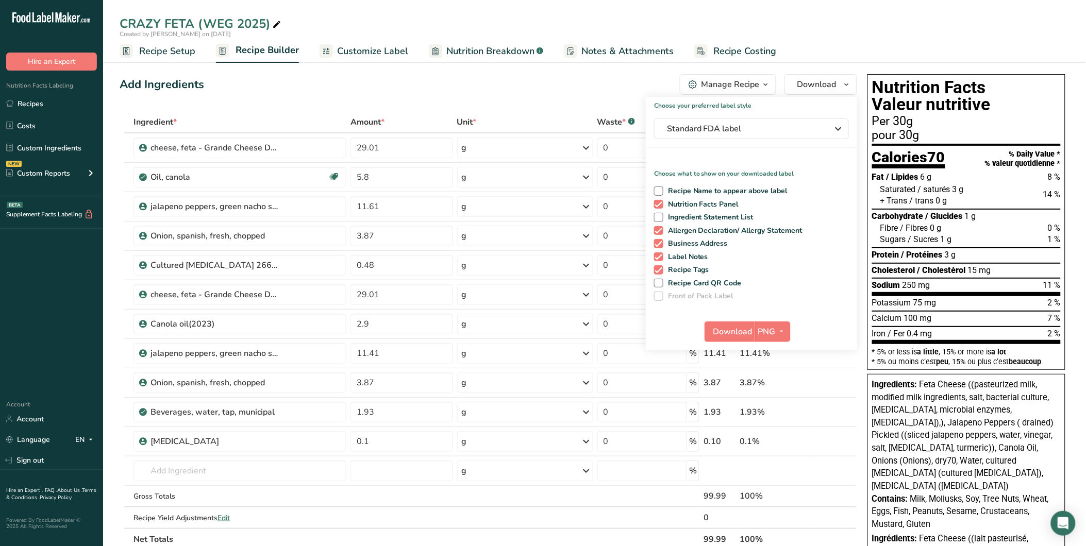
click at [659, 250] on div "Recipe Name to appear above label Nutrition Facts Panel Ingredient Statement Li…" at bounding box center [751, 241] width 211 height 119
drag, startPoint x: 659, startPoint y: 268, endPoint x: 658, endPoint y: 259, distance: 9.3
click at [658, 267] on span at bounding box center [658, 269] width 9 height 9
click at [658, 267] on input "Recipe Tags" at bounding box center [657, 269] width 7 height 7
checkbox input "false"
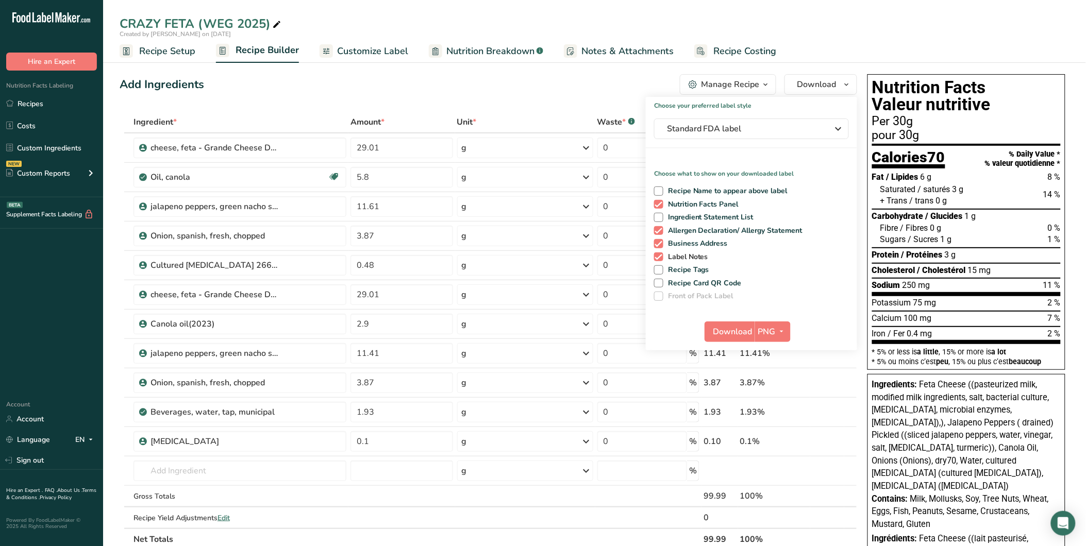
click at [657, 253] on span at bounding box center [658, 257] width 9 height 9
click at [657, 254] on input "Label Notes" at bounding box center [657, 257] width 7 height 7
checkbox input "false"
click at [660, 241] on span at bounding box center [658, 243] width 9 height 9
click at [660, 241] on input "Business Address" at bounding box center [657, 243] width 7 height 7
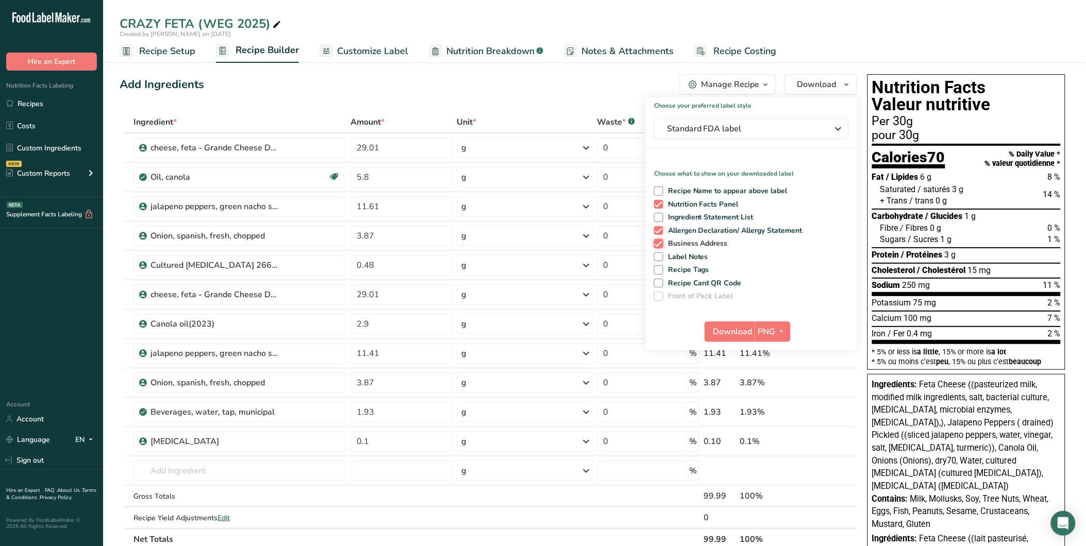
checkbox input "false"
click at [661, 234] on span at bounding box center [658, 230] width 9 height 9
click at [661, 234] on input "Allergen Declaration/ Allergy Statement" at bounding box center [657, 230] width 7 height 7
checkbox input "false"
click at [740, 326] on span "Download" at bounding box center [732, 332] width 39 height 12
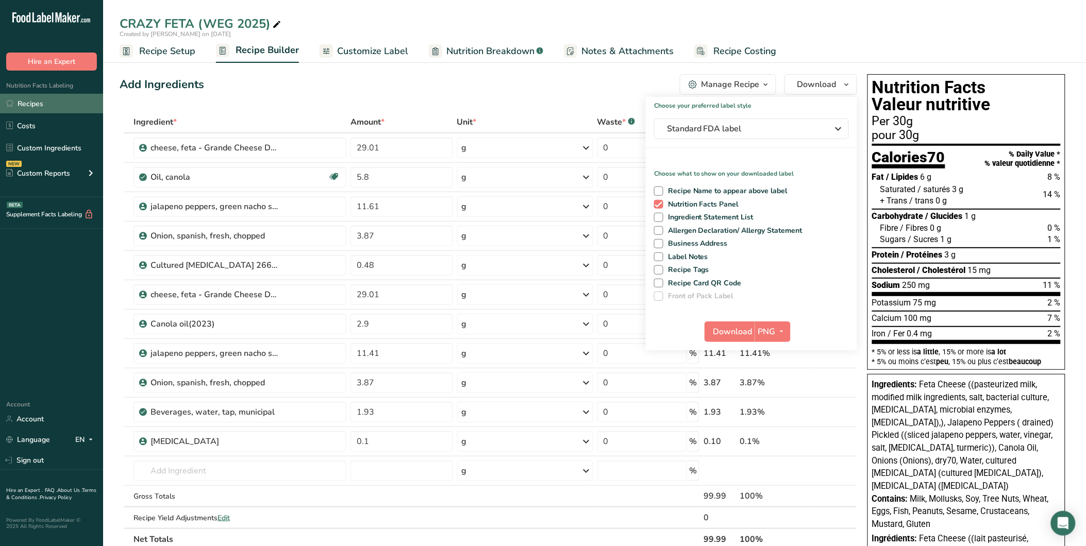
click at [45, 104] on link "Recipes" at bounding box center [51, 104] width 103 height 20
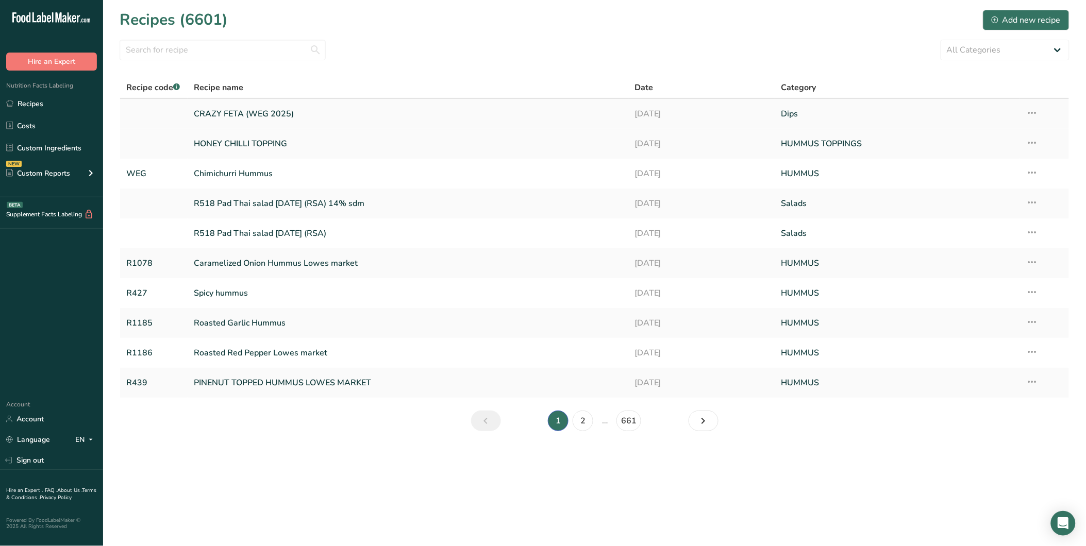
click at [285, 107] on link "CRAZY FETA (WEG 2025)" at bounding box center [408, 114] width 428 height 22
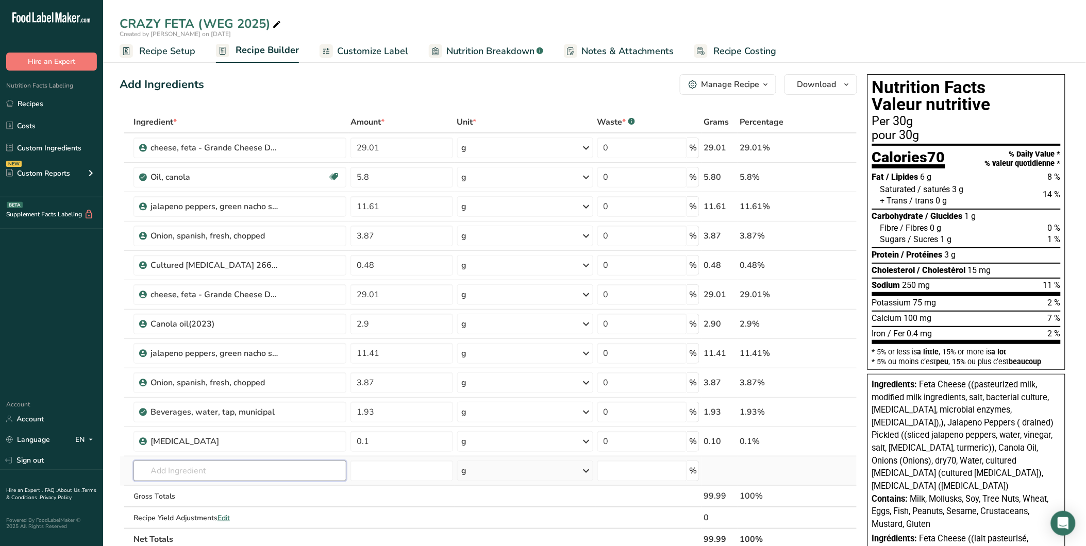
click at [201, 477] on input "text" at bounding box center [239, 471] width 213 height 21
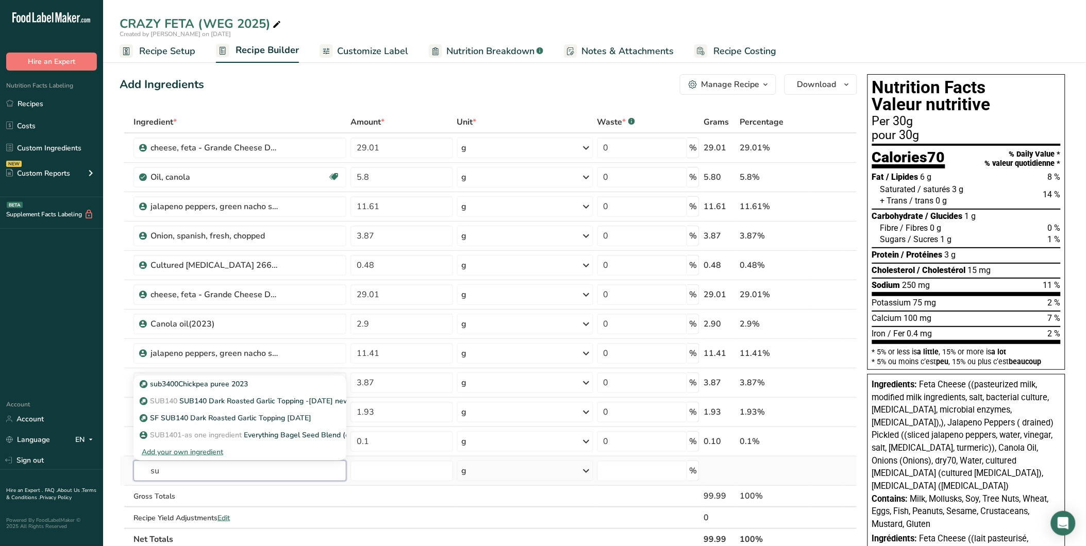
type input "s"
